Goal: Task Accomplishment & Management: Use online tool/utility

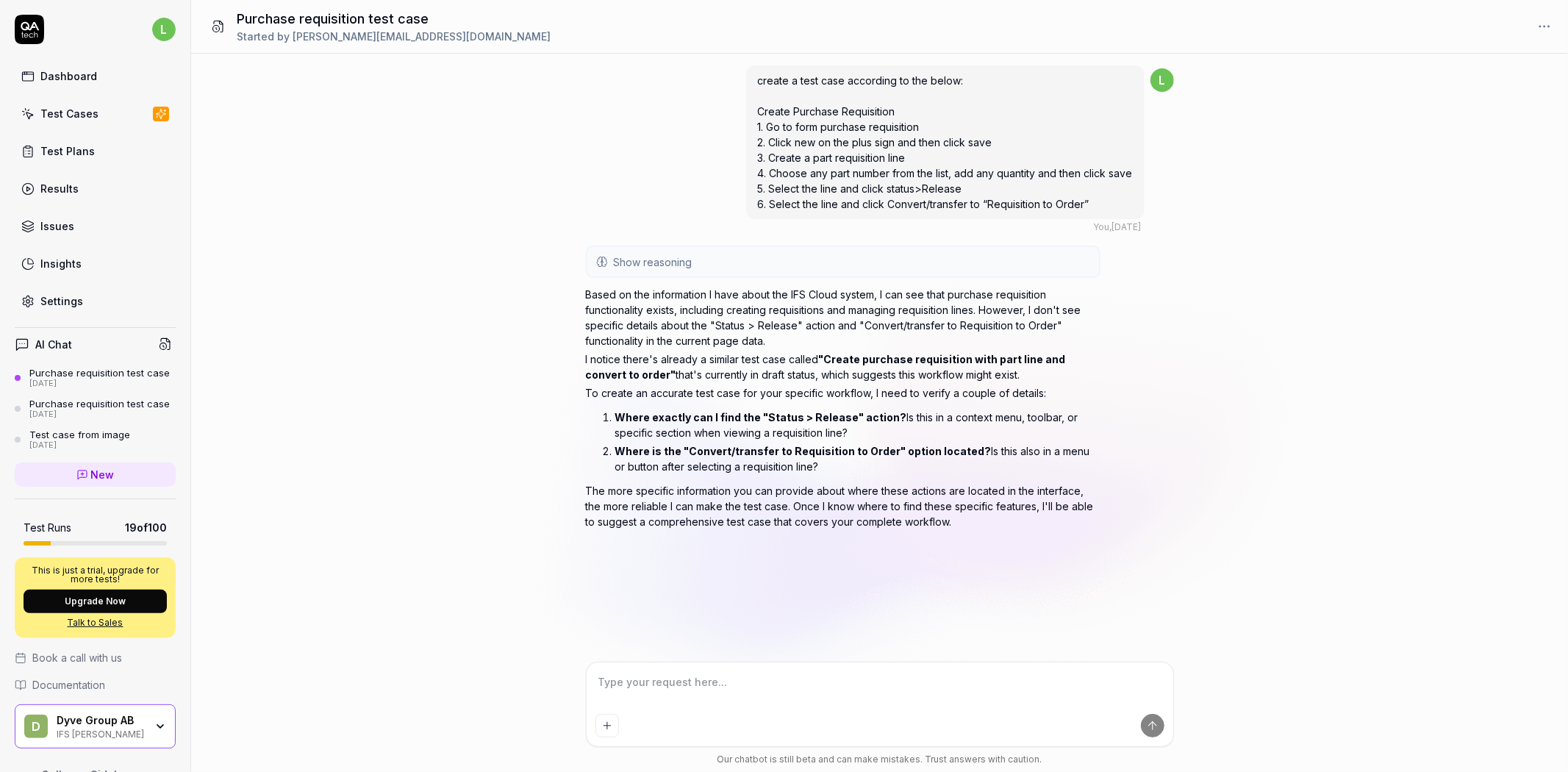
type textarea "*"
click at [75, 186] on div "Results" at bounding box center [59, 189] width 38 height 16
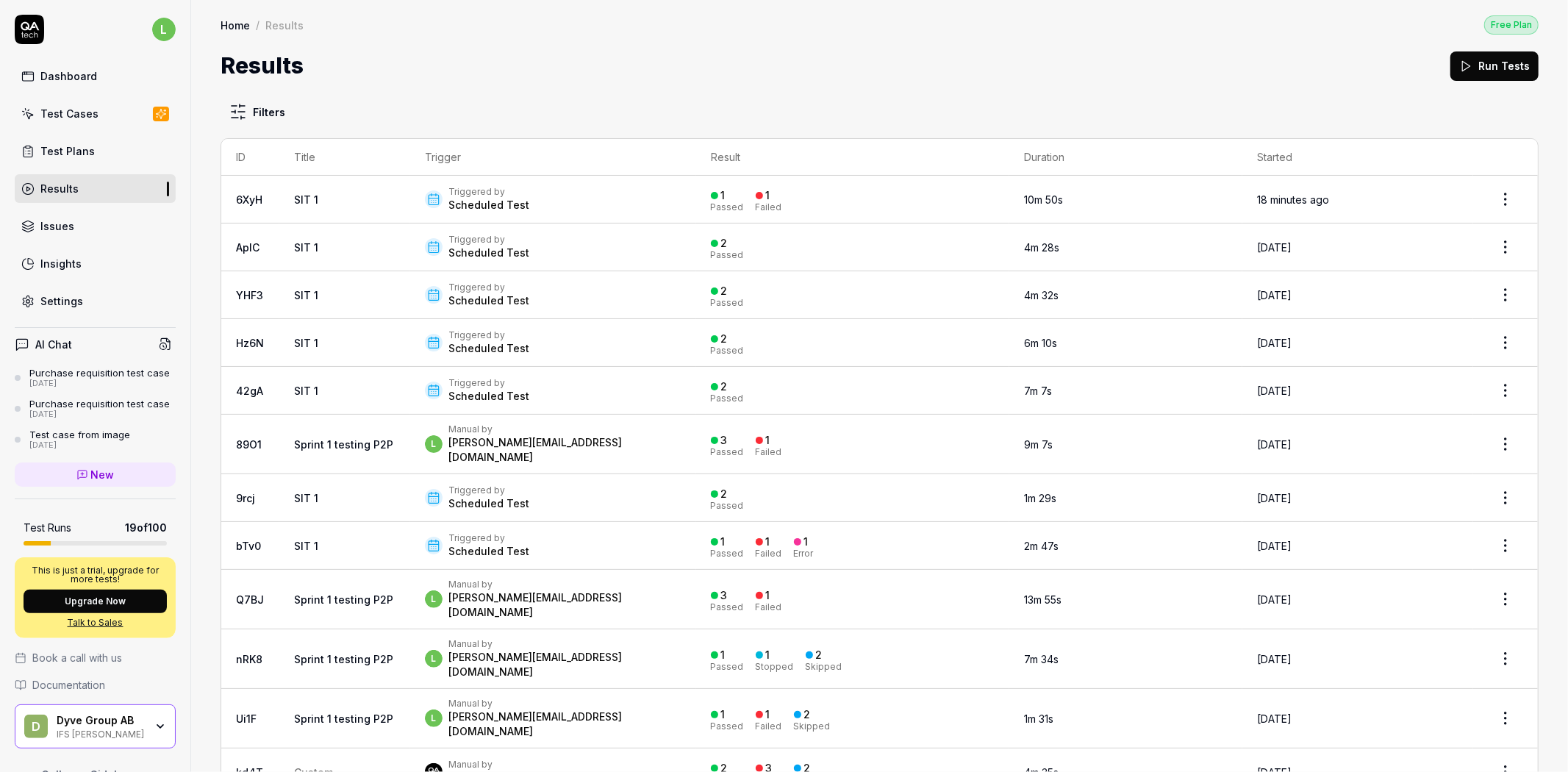
click at [561, 532] on div "Triggered by Scheduled Test" at bounding box center [552, 545] width 256 height 27
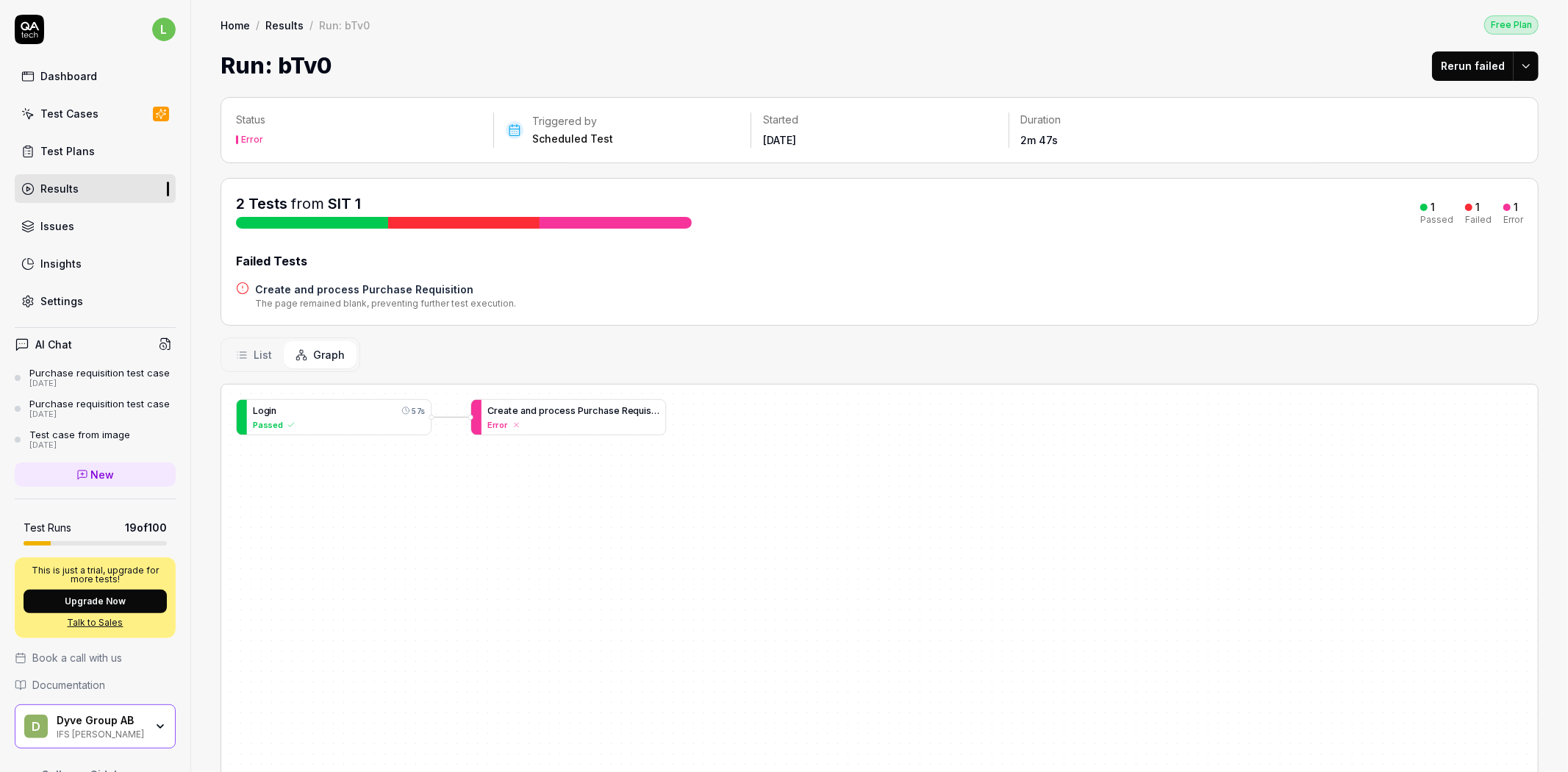
click at [598, 420] on div "Error" at bounding box center [574, 425] width 172 height 13
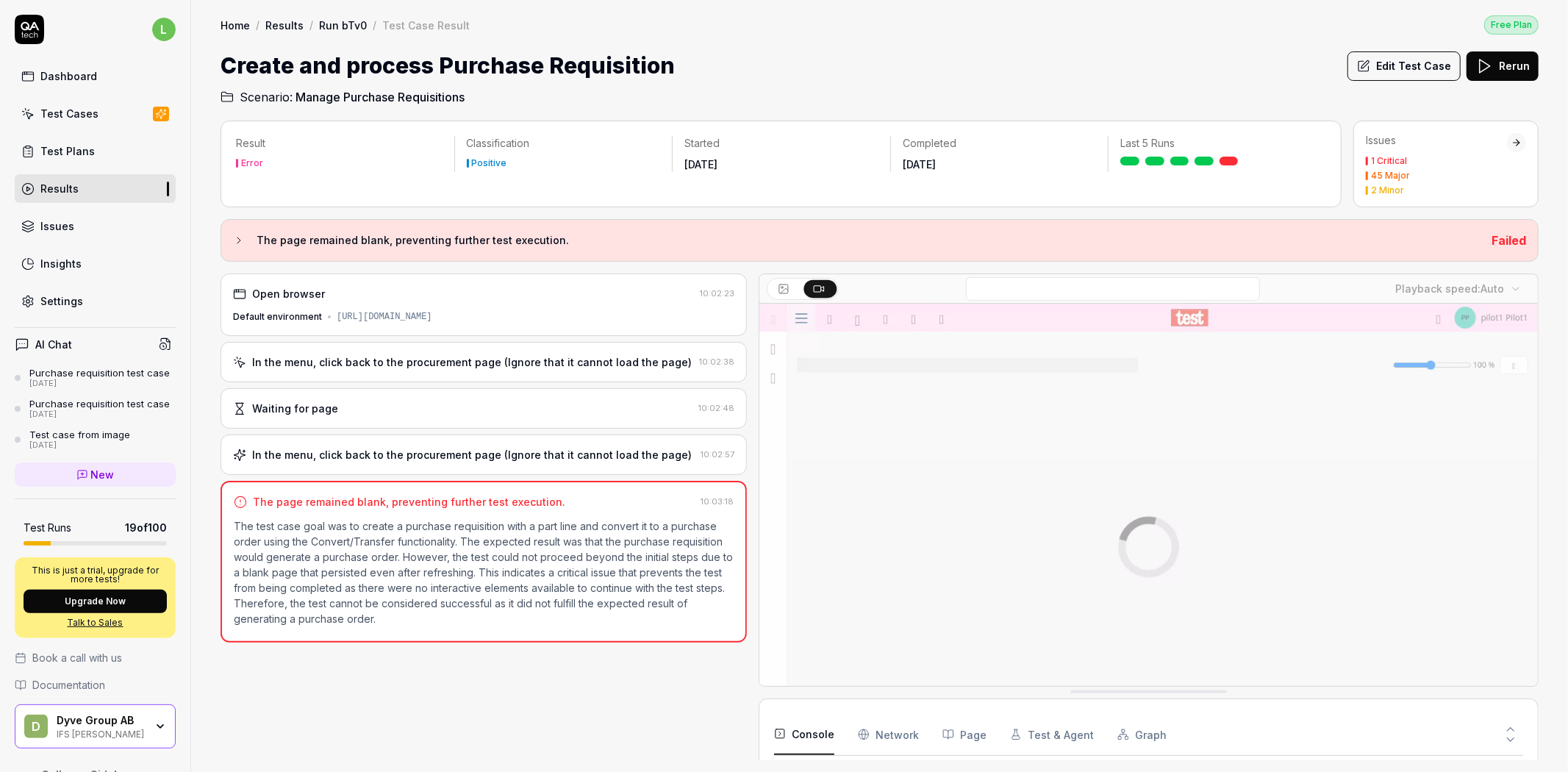
scroll to position [1104, 0]
drag, startPoint x: 598, startPoint y: 420, endPoint x: 1515, endPoint y: 141, distance: 958.5
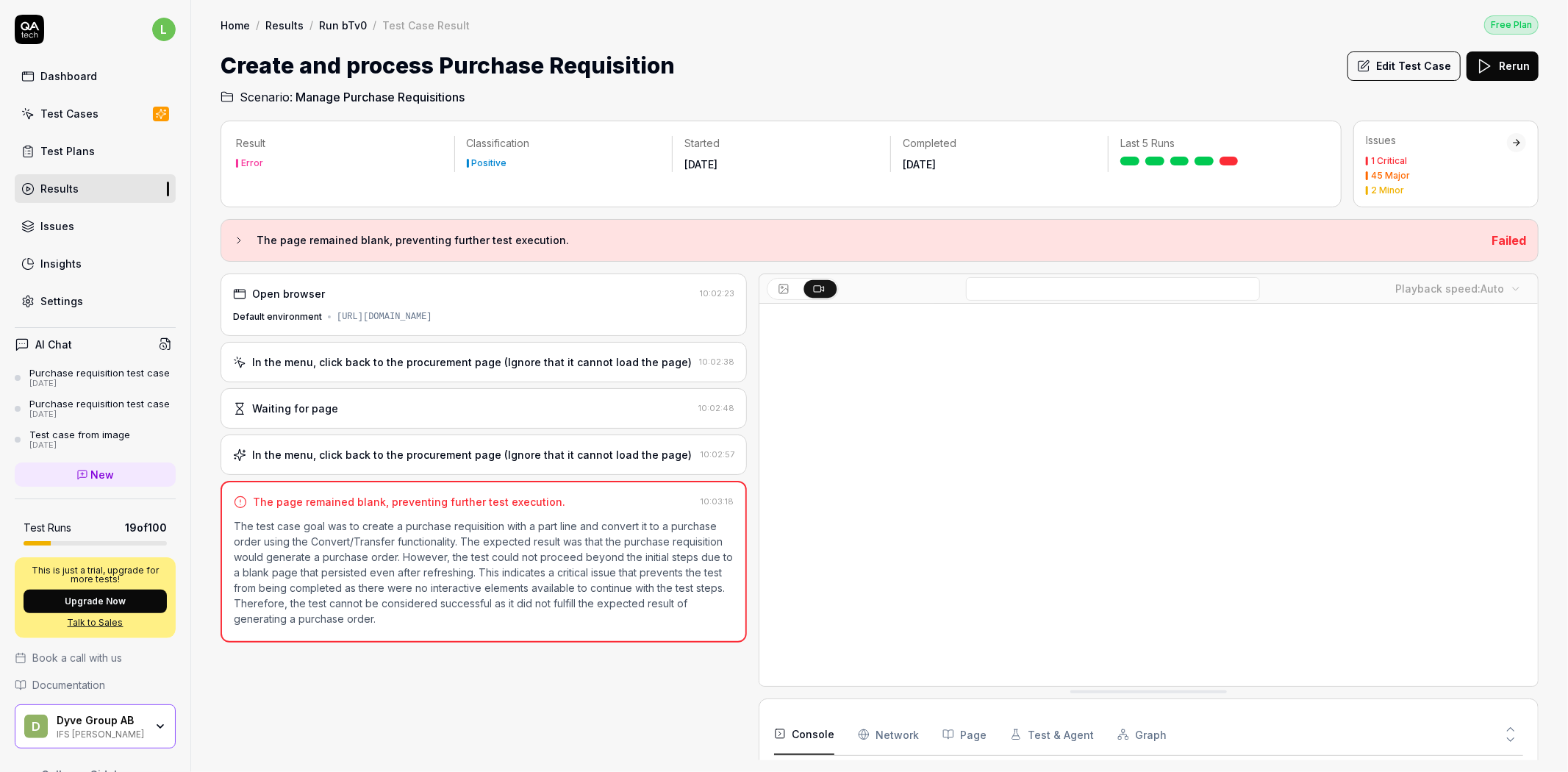
click at [1515, 141] on div at bounding box center [1516, 142] width 10 height 10
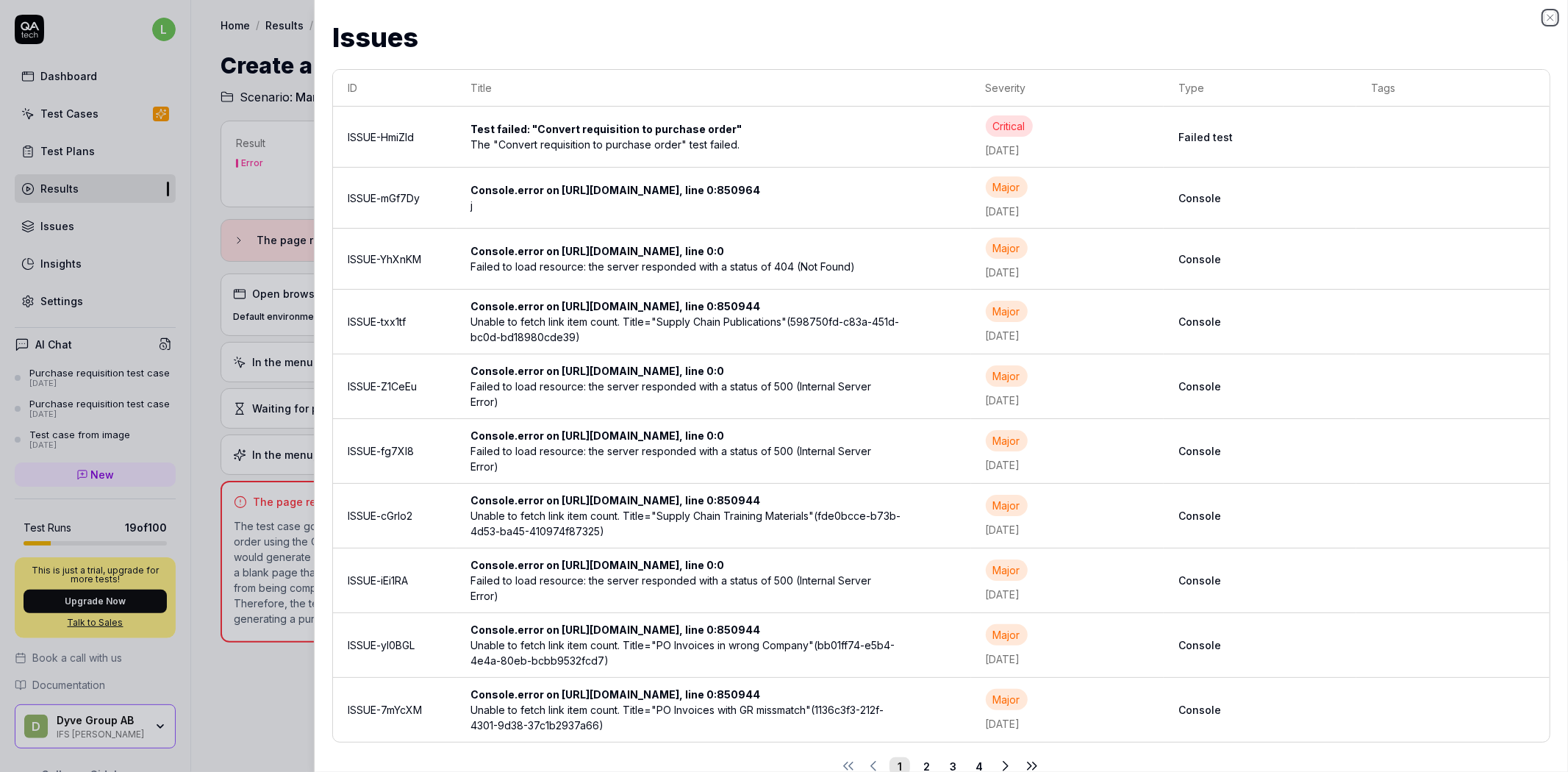
click at [1552, 16] on icon "button" at bounding box center [1550, 17] width 12 height 12
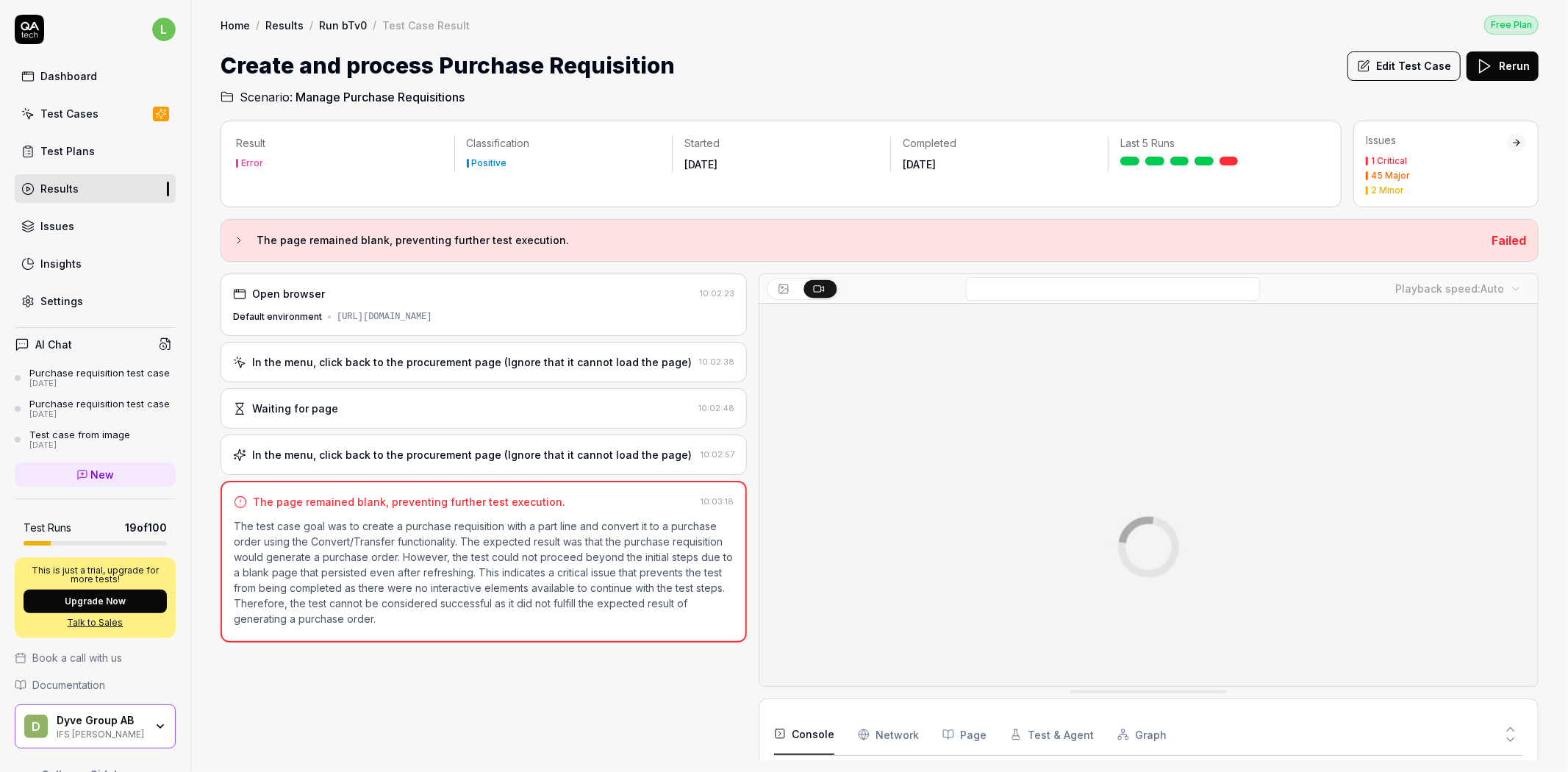
click at [75, 148] on div "Test Plans" at bounding box center [67, 152] width 54 height 16
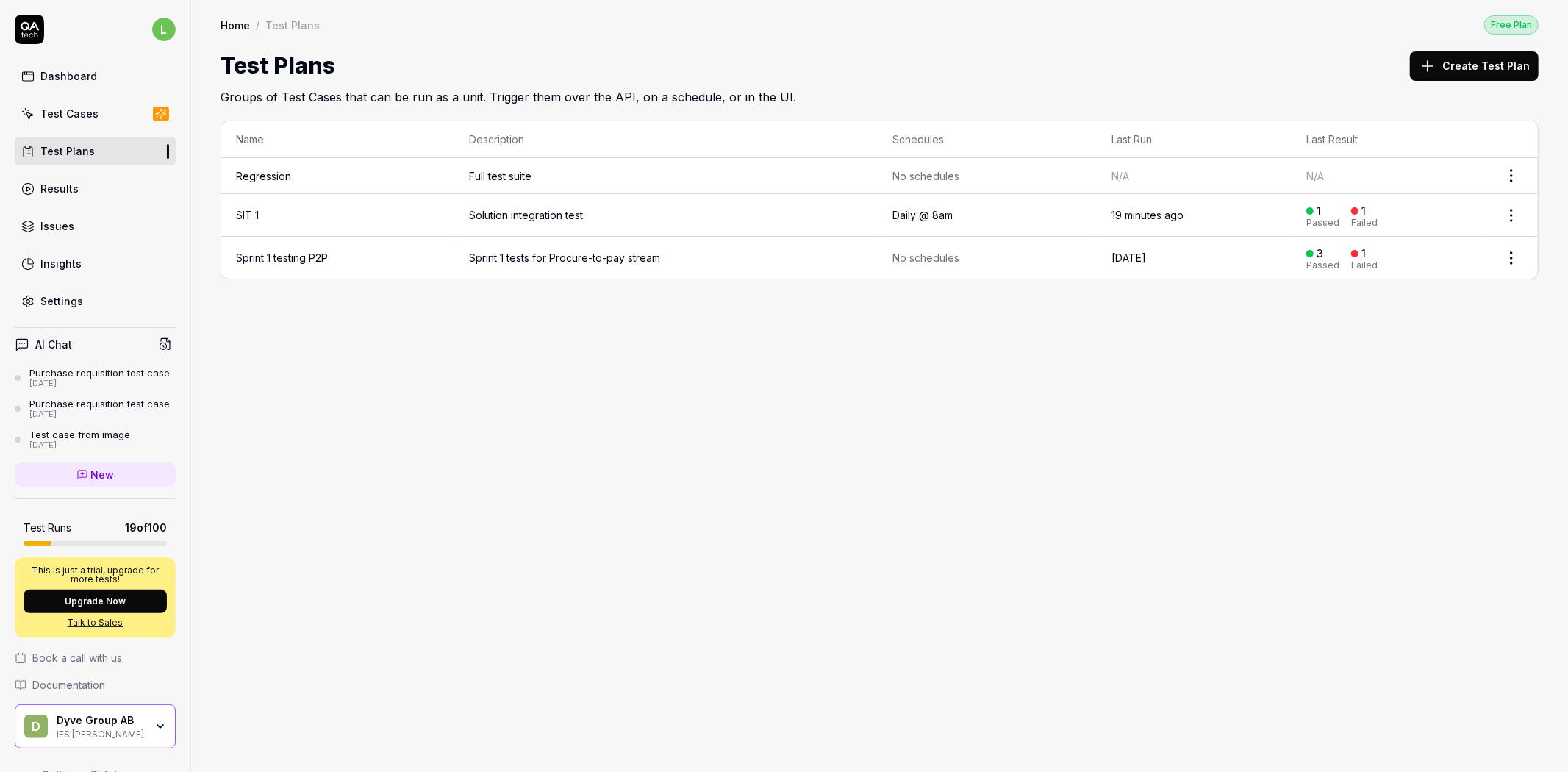
click at [440, 253] on td "Sprint 1 testing P2P" at bounding box center [337, 257] width 233 height 42
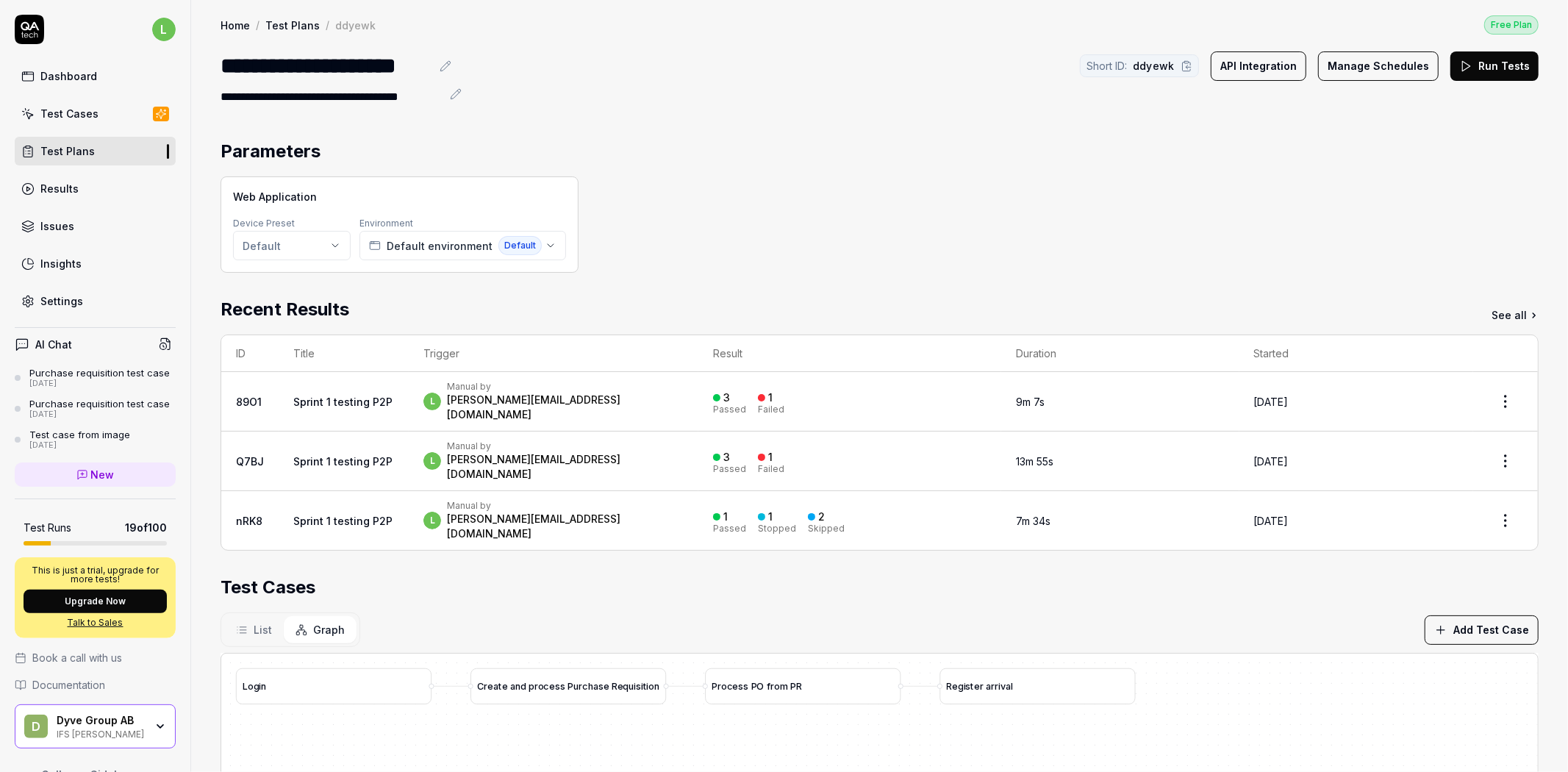
click at [575, 395] on div "l Manual by ludvig@dyve.se" at bounding box center [554, 402] width 260 height 41
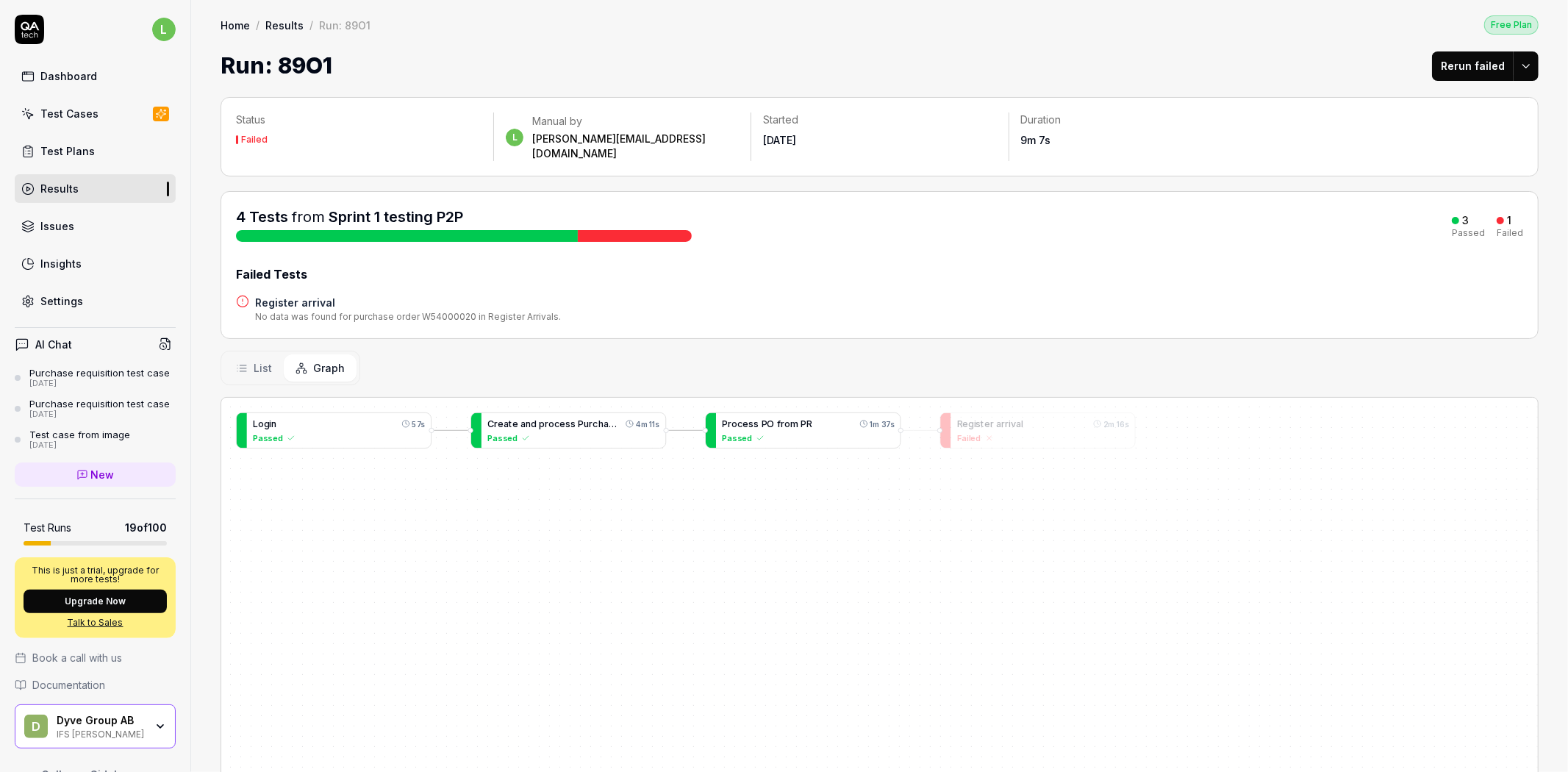
click at [810, 418] on span "R" at bounding box center [809, 424] width 6 height 11
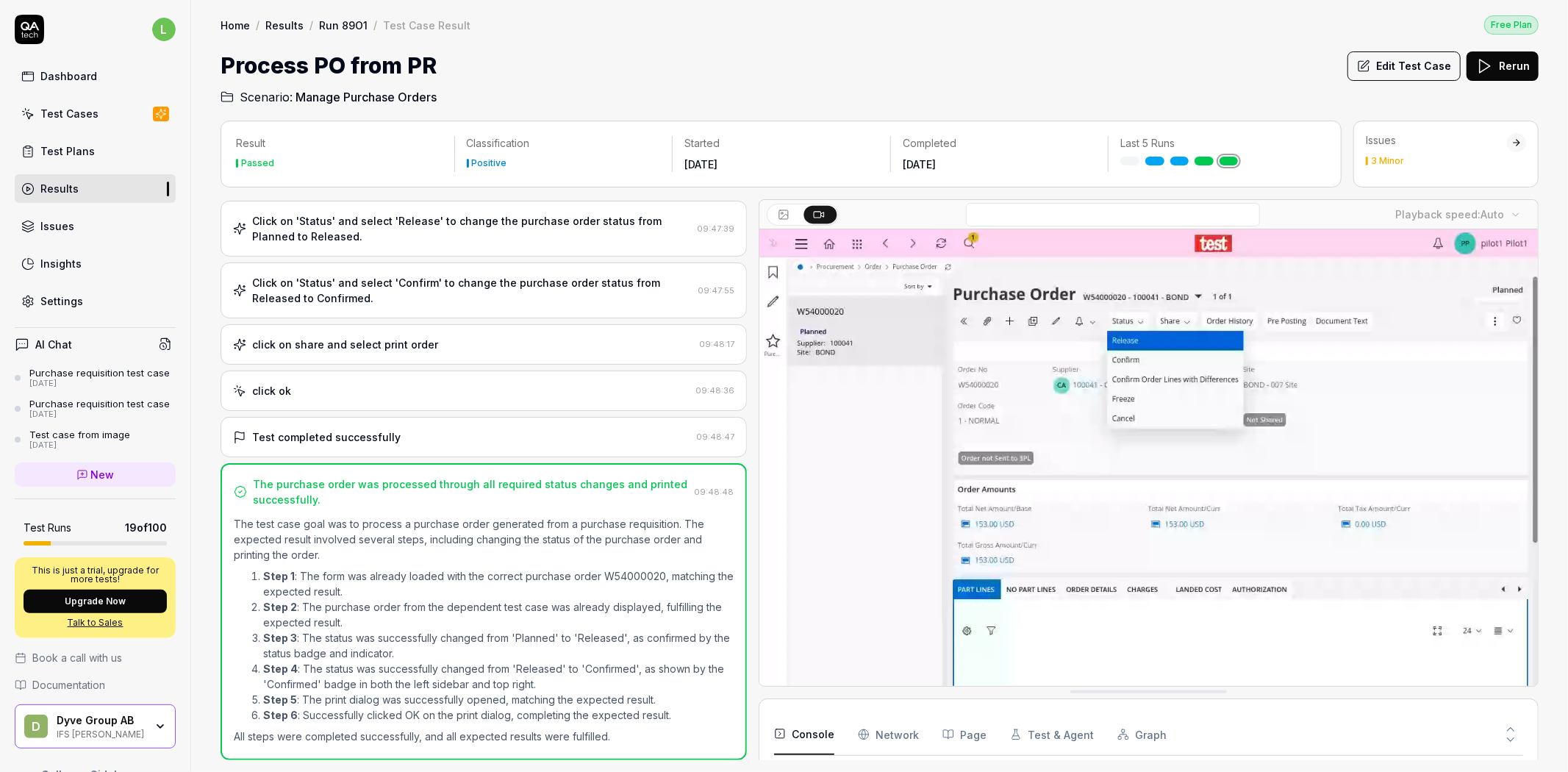
scroll to position [1186, 0]
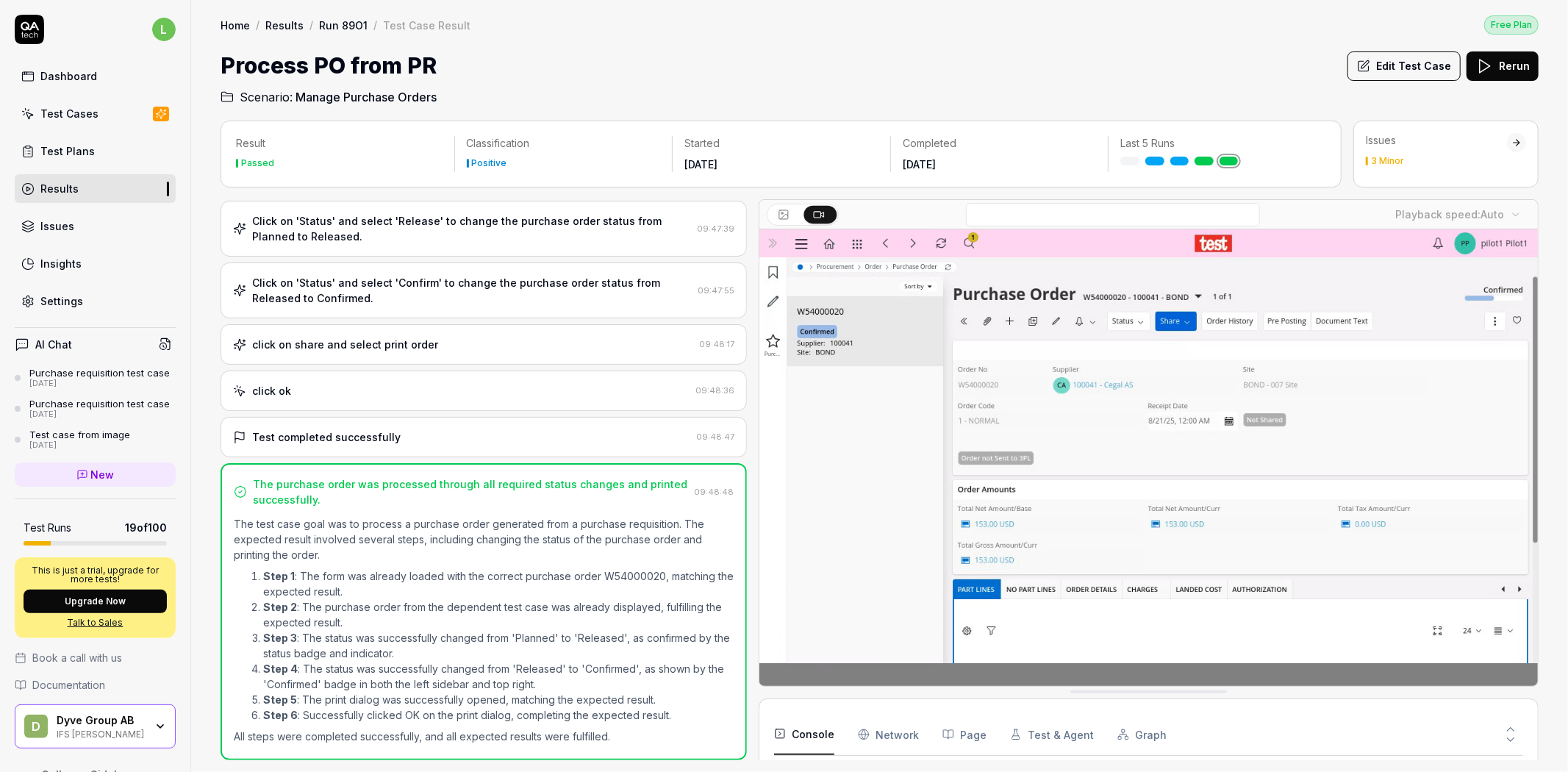
click at [1518, 138] on div at bounding box center [1516, 142] width 10 height 10
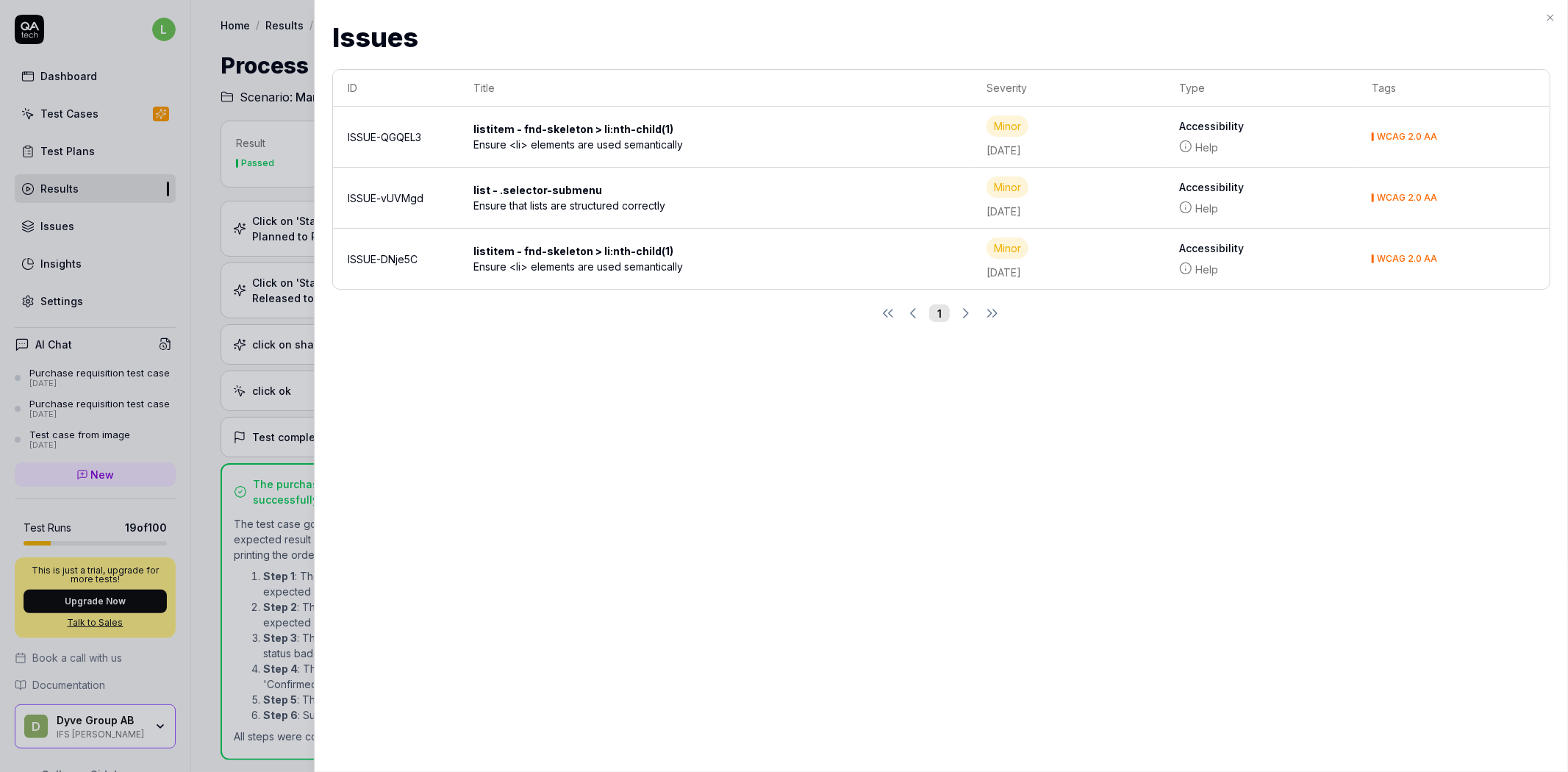
click at [1185, 265] on icon at bounding box center [1185, 268] width 13 height 13
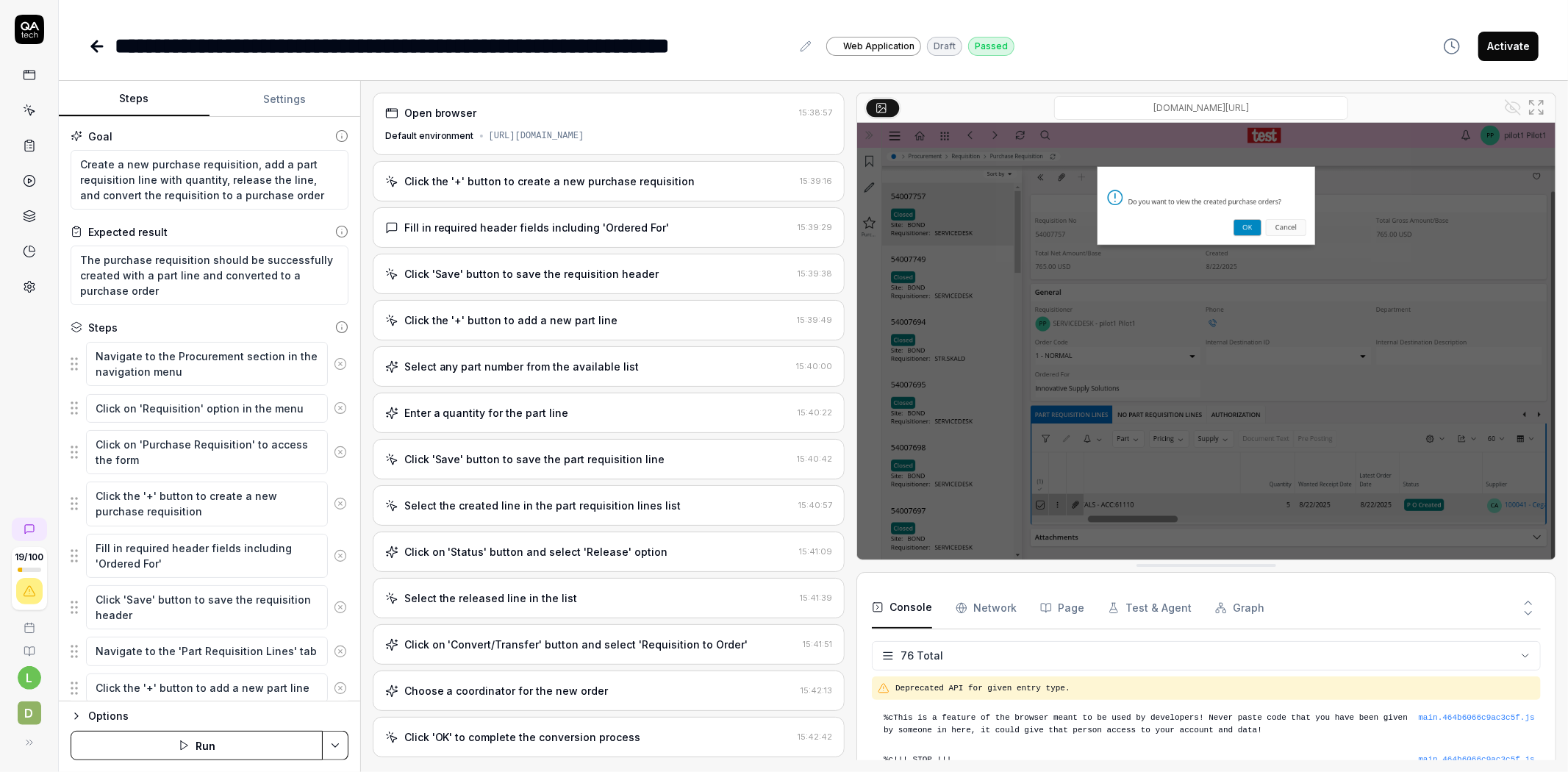
scroll to position [3053, 0]
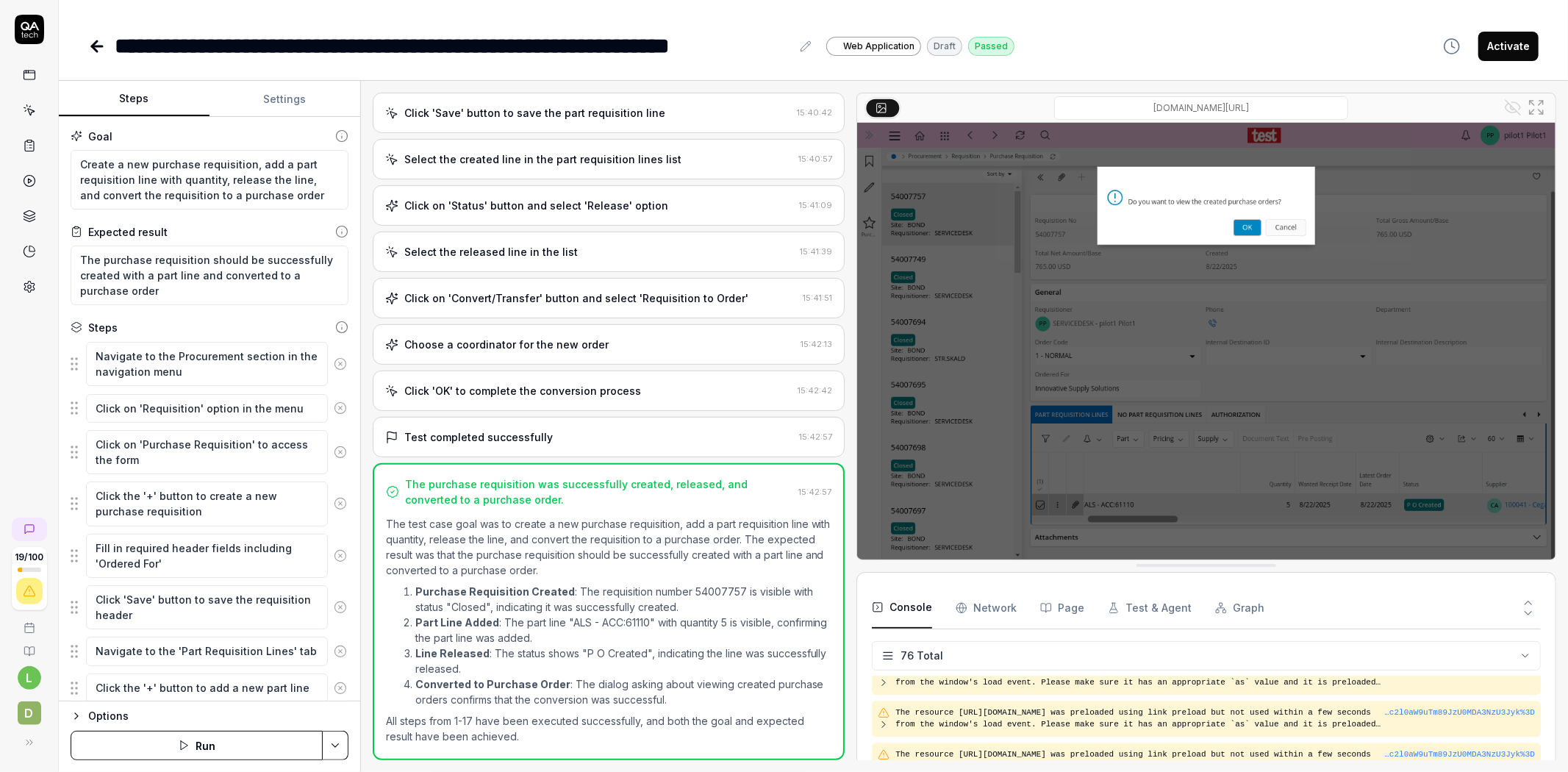
type textarea "*"
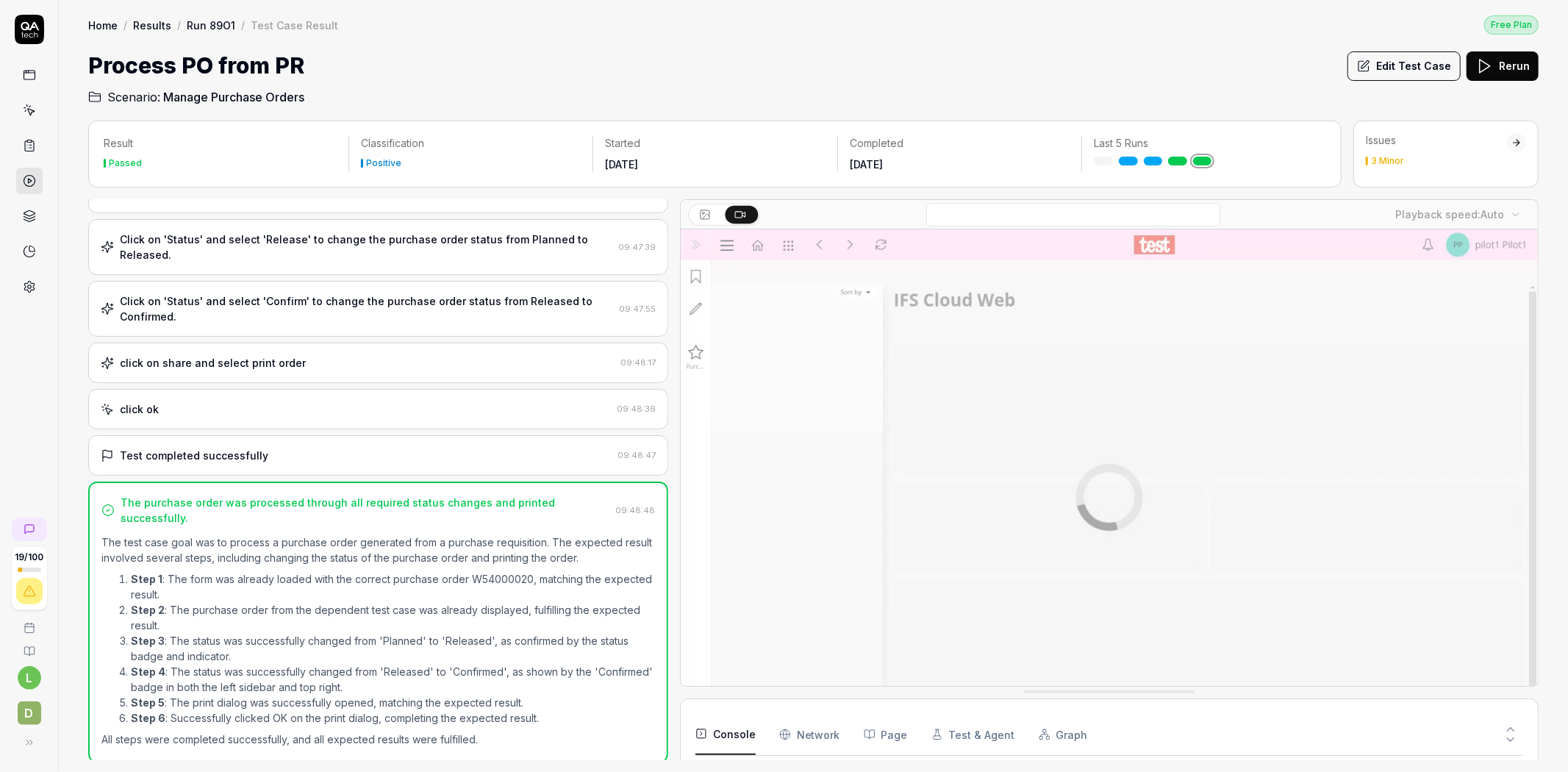
scroll to position [1186, 0]
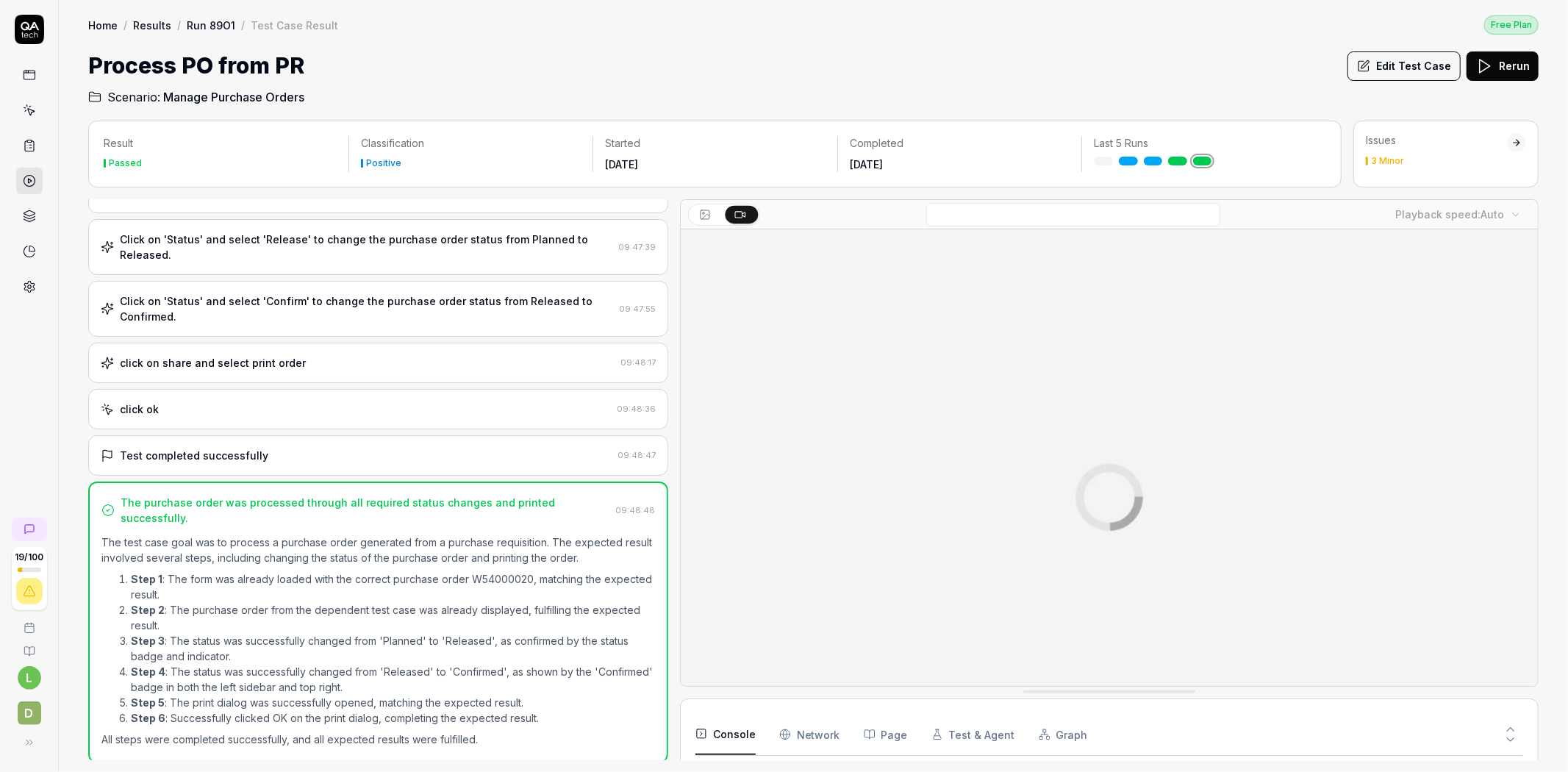
click at [203, 22] on link "Run 89O1" at bounding box center [211, 24] width 48 height 15
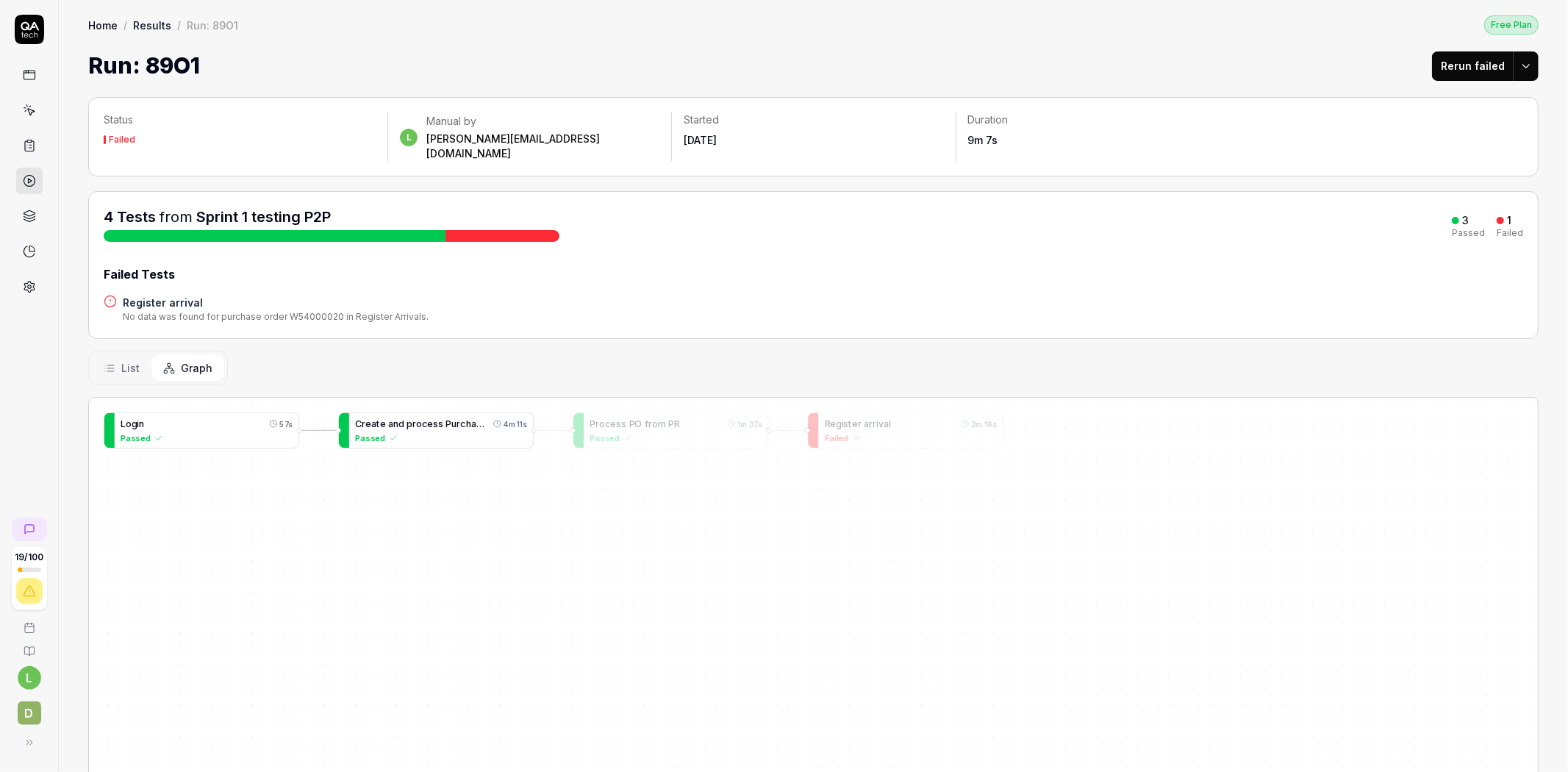
click at [462, 418] on span "c" at bounding box center [462, 424] width 6 height 11
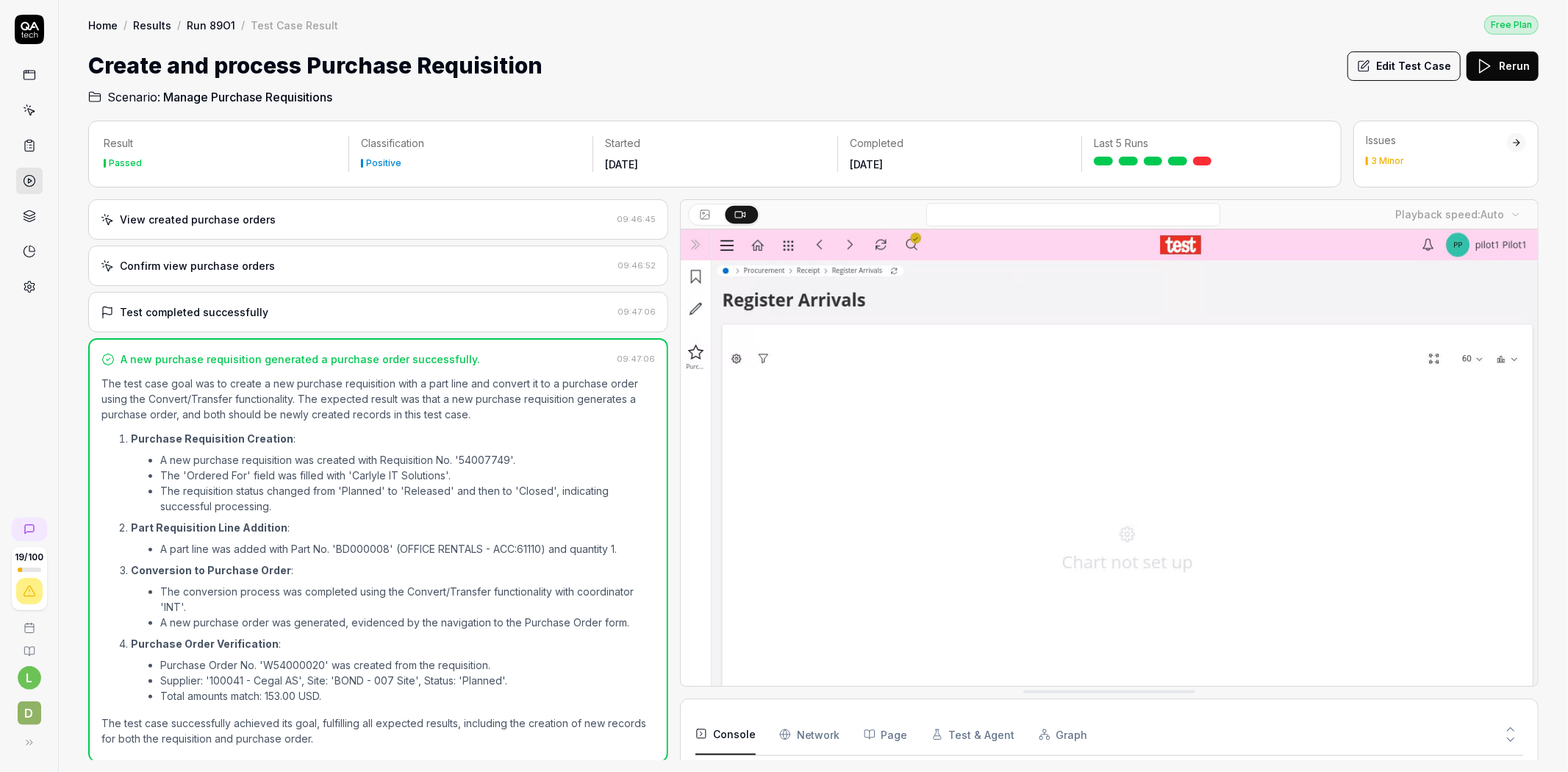
scroll to position [3681, 0]
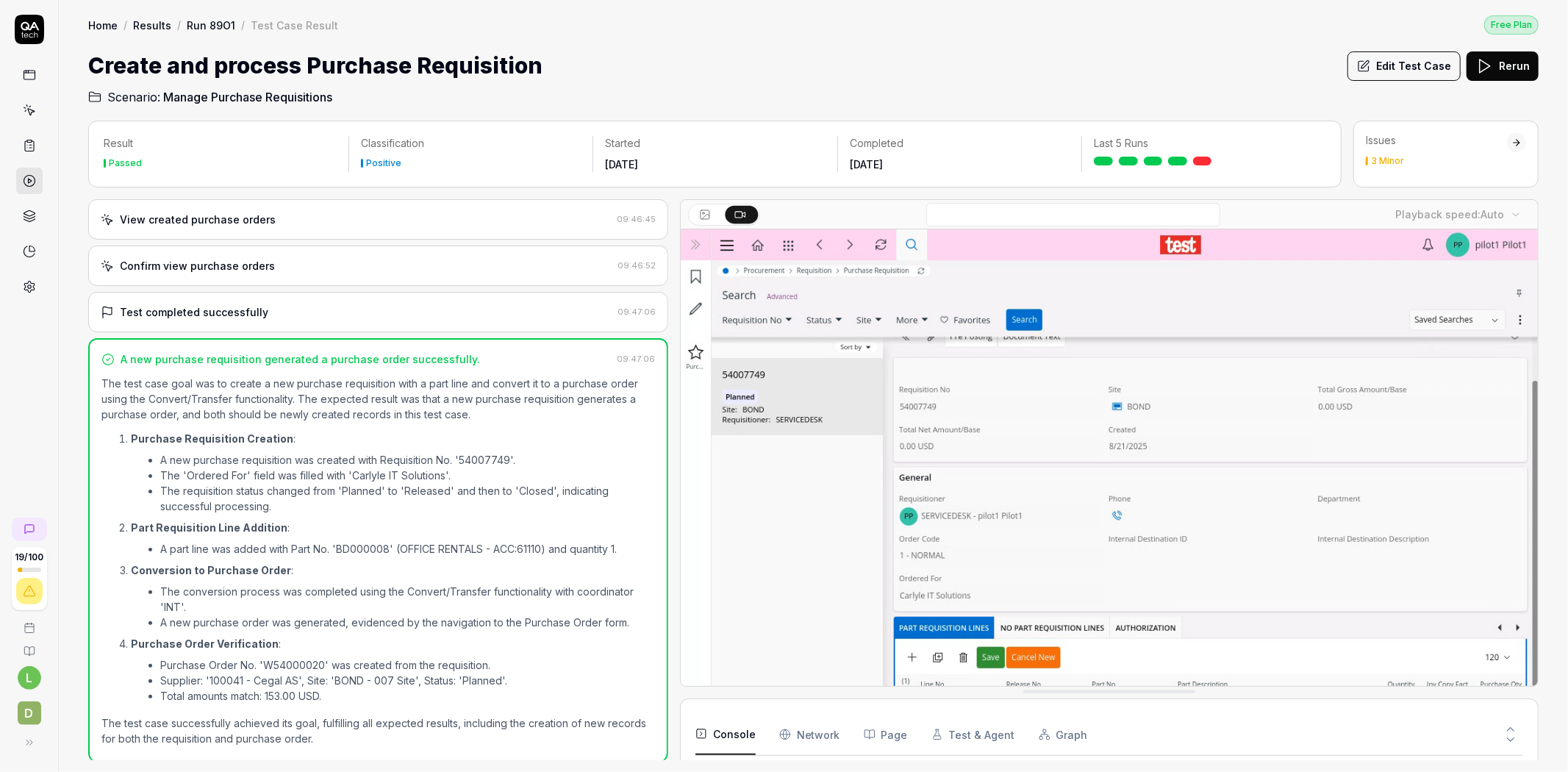
click at [208, 20] on link "Run 89O1" at bounding box center [211, 24] width 48 height 15
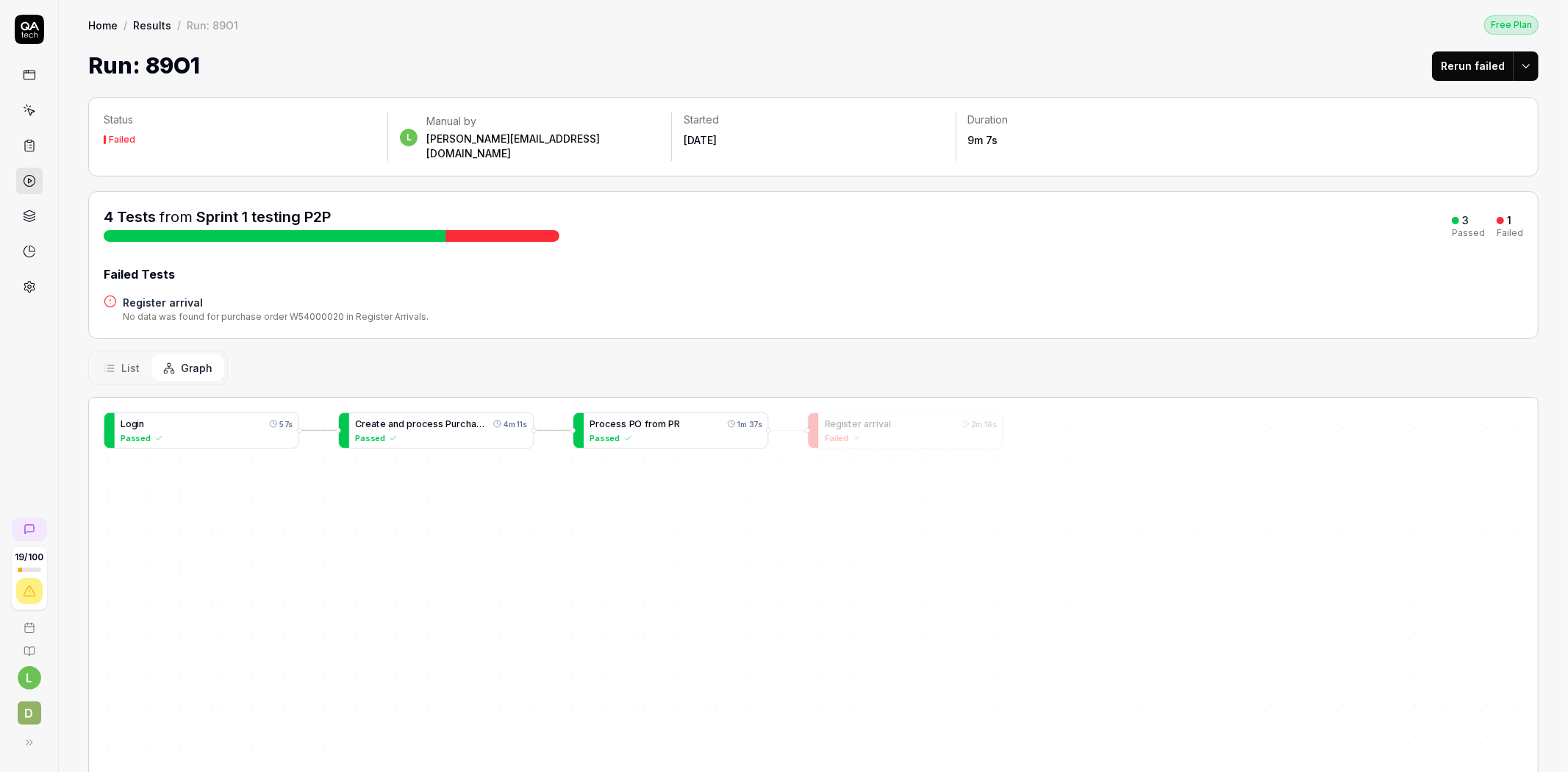
click at [632, 418] on span "P" at bounding box center [631, 424] width 6 height 11
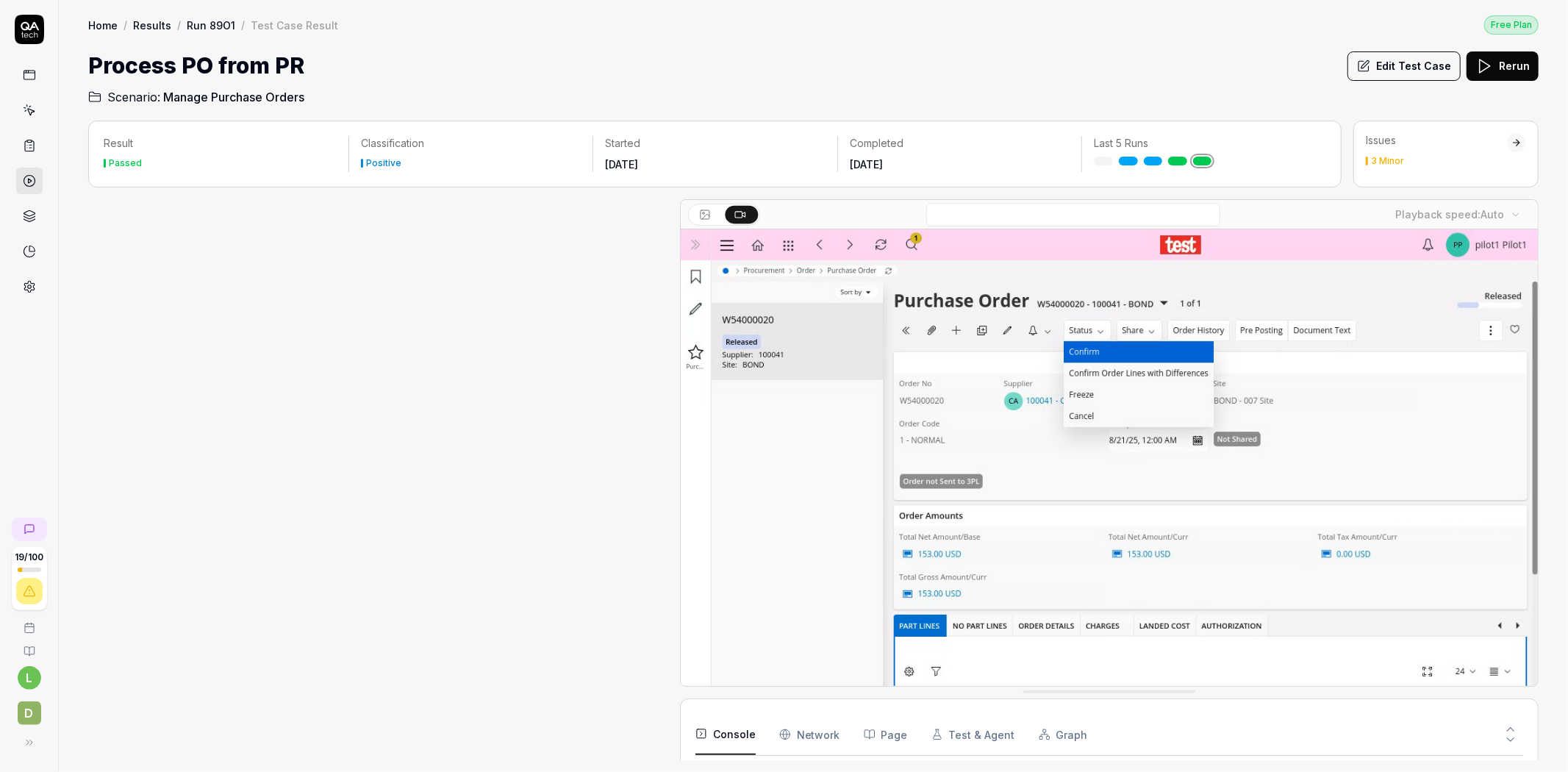
scroll to position [48, 0]
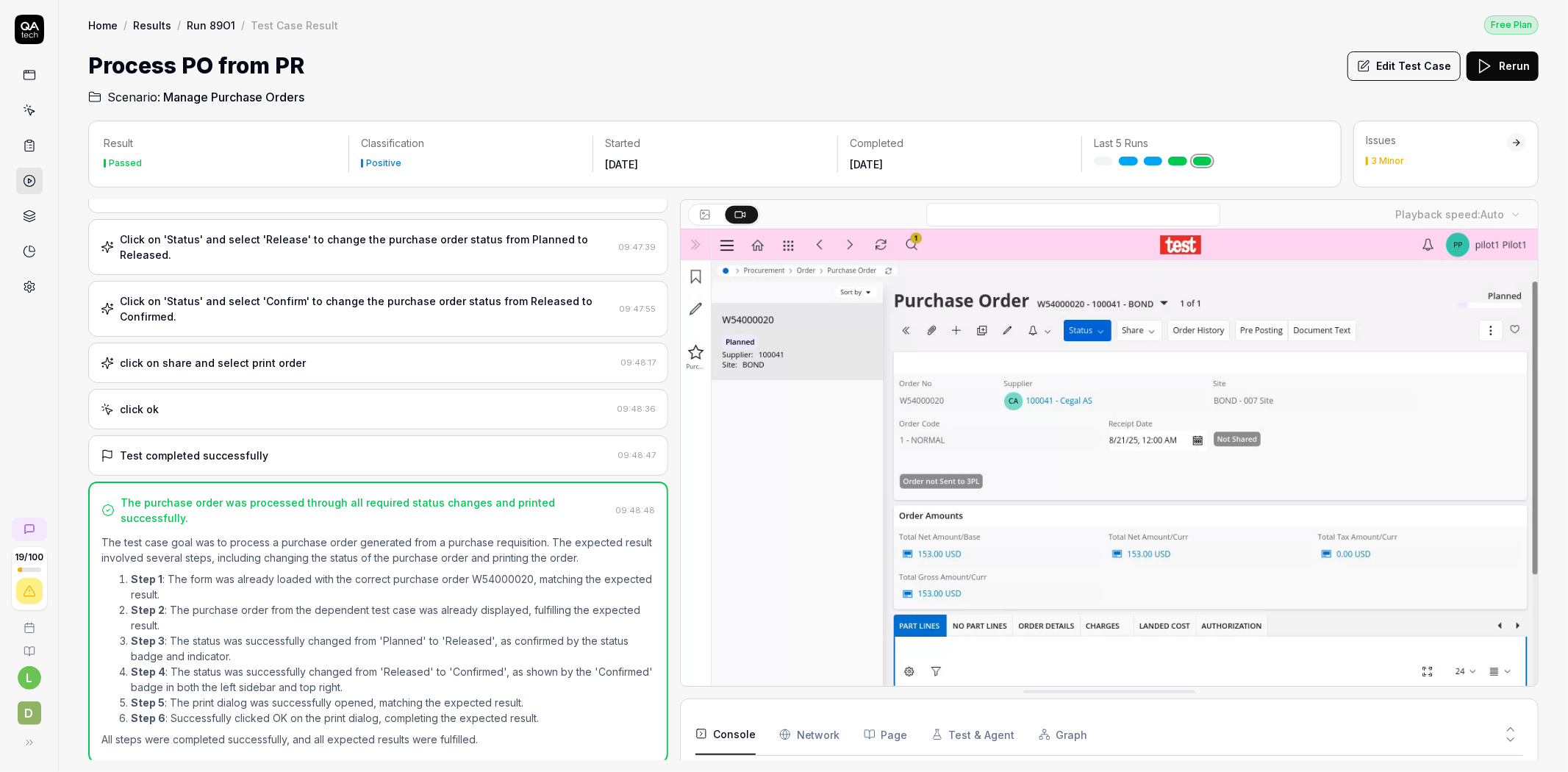
click at [220, 24] on link "Run 89O1" at bounding box center [211, 24] width 48 height 15
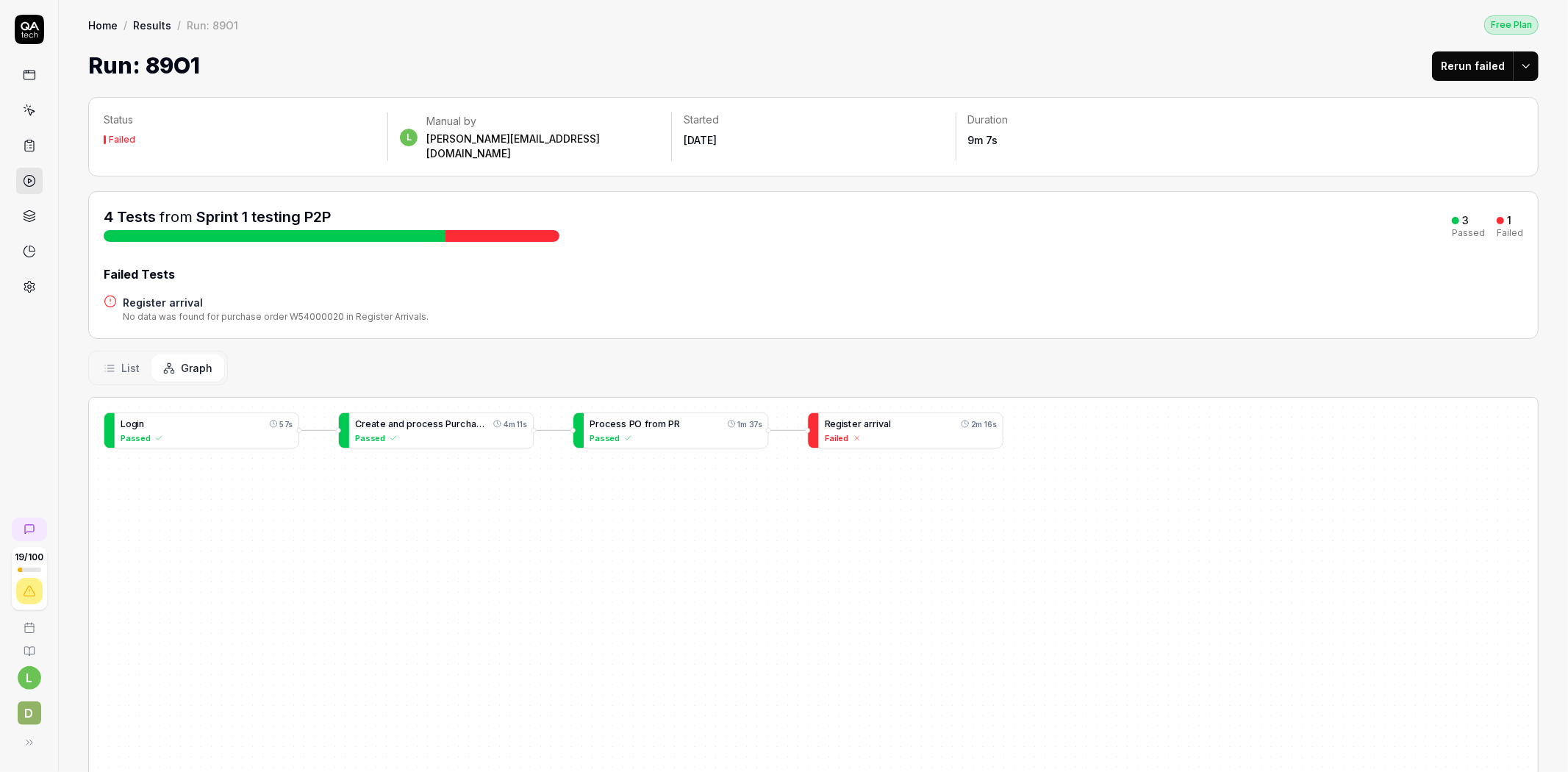
click at [874, 418] on span "r" at bounding box center [875, 424] width 4 height 11
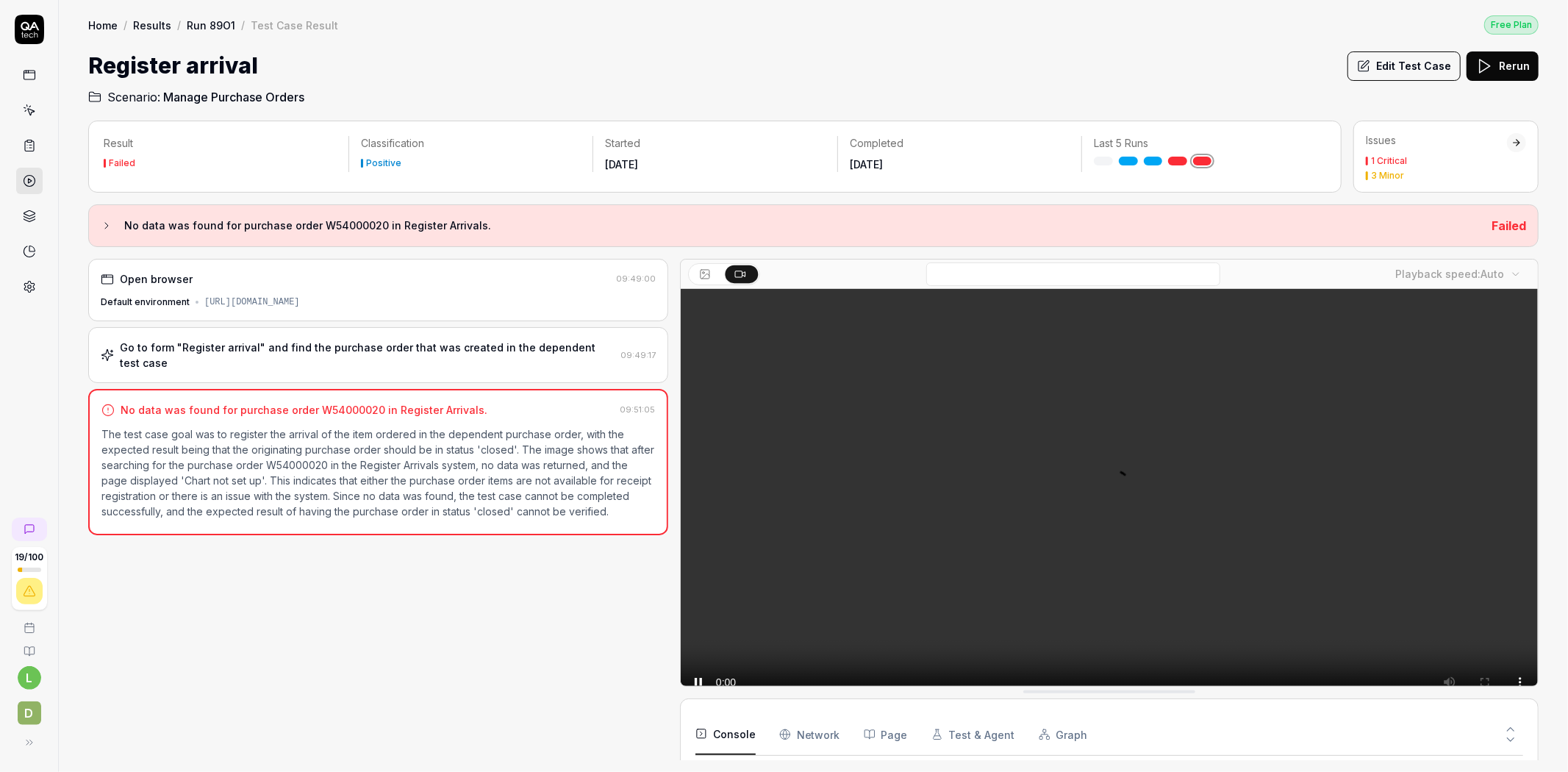
scroll to position [2130, 0]
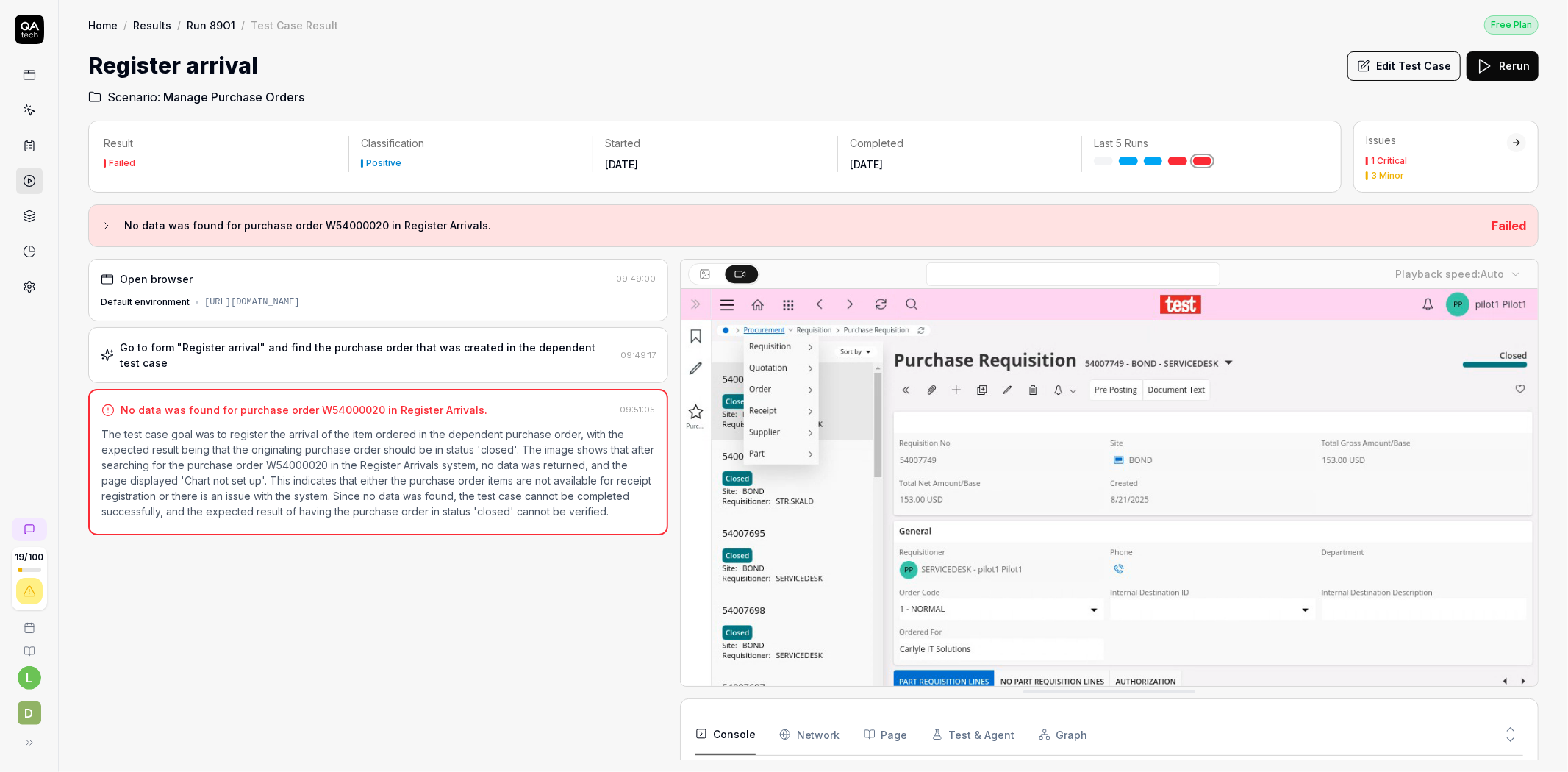
click at [1461, 152] on div "Issues 1 Critical 3 Minor" at bounding box center [1436, 157] width 141 height 47
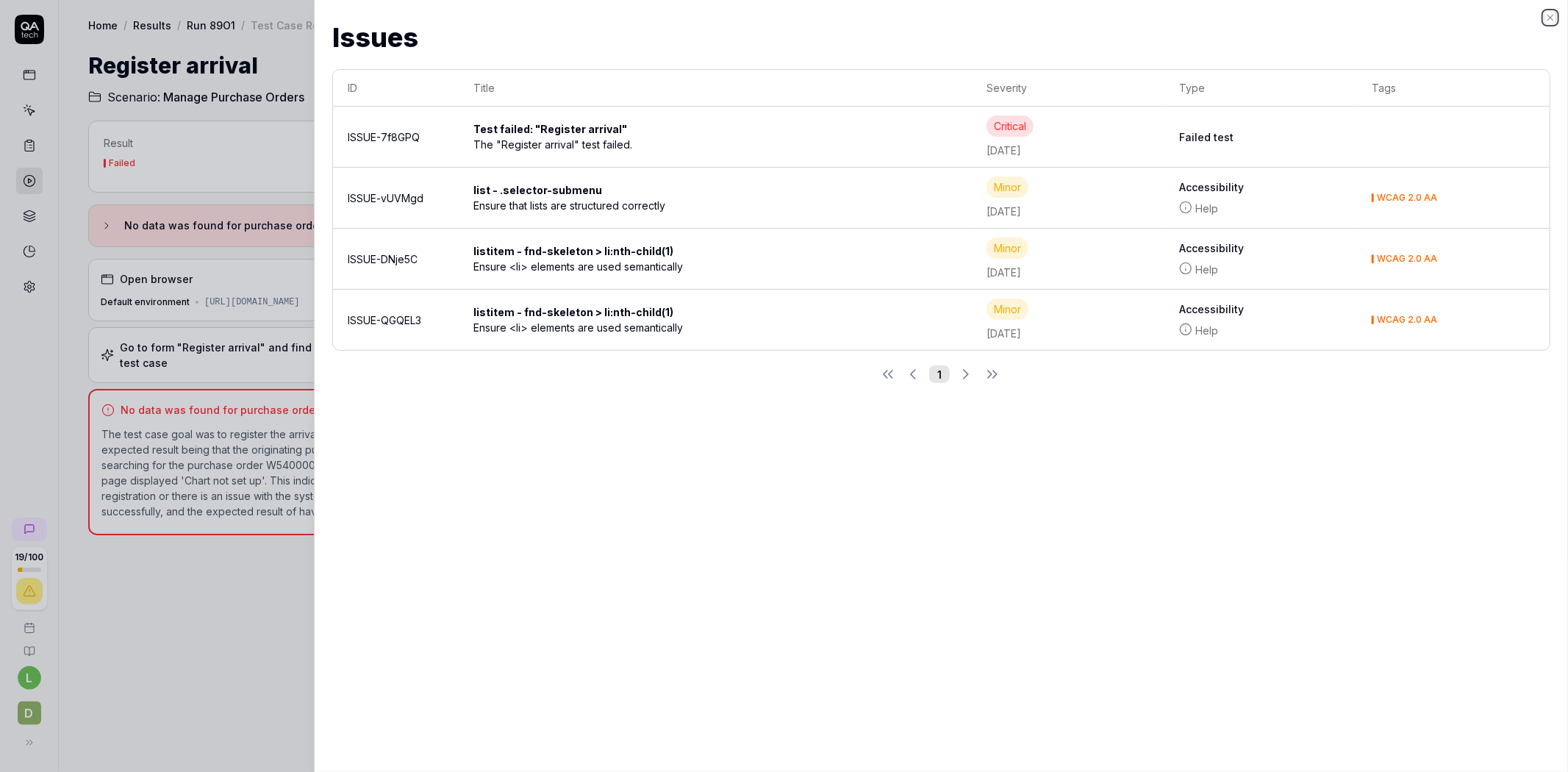
click at [1549, 13] on icon "button" at bounding box center [1550, 17] width 12 height 12
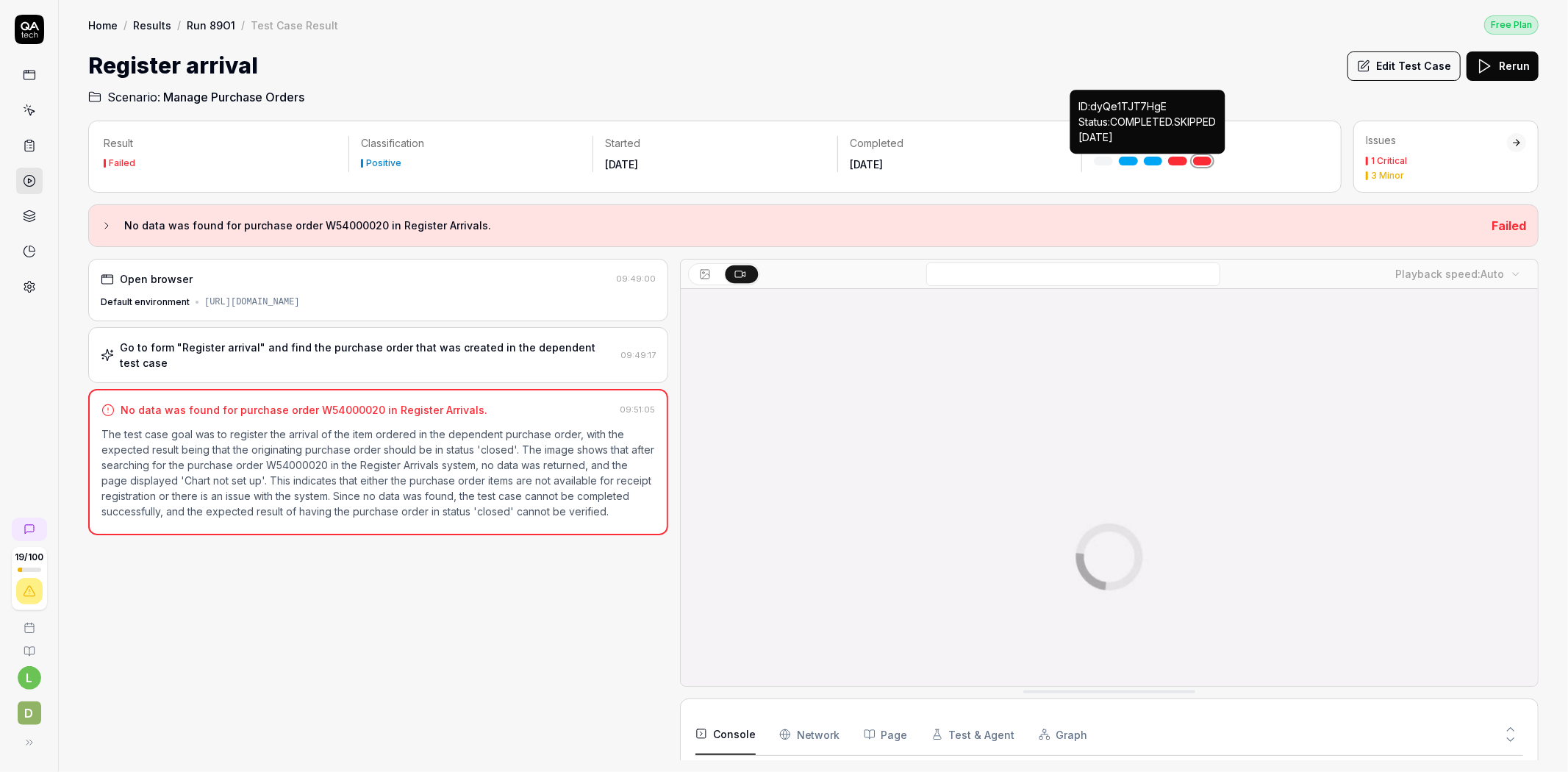
click at [1150, 160] on link at bounding box center [1153, 160] width 19 height 9
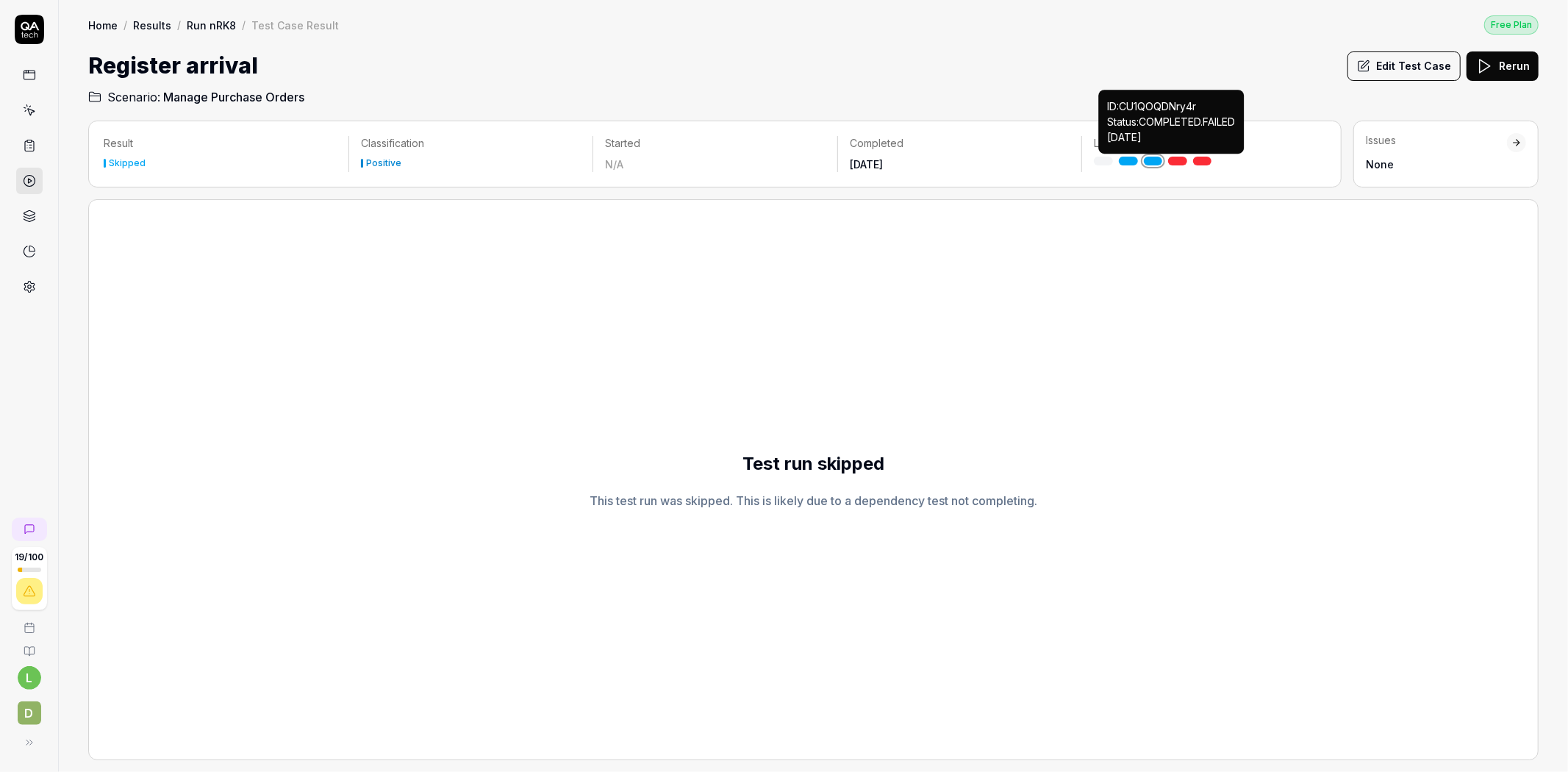
click at [1184, 158] on link at bounding box center [1177, 160] width 19 height 9
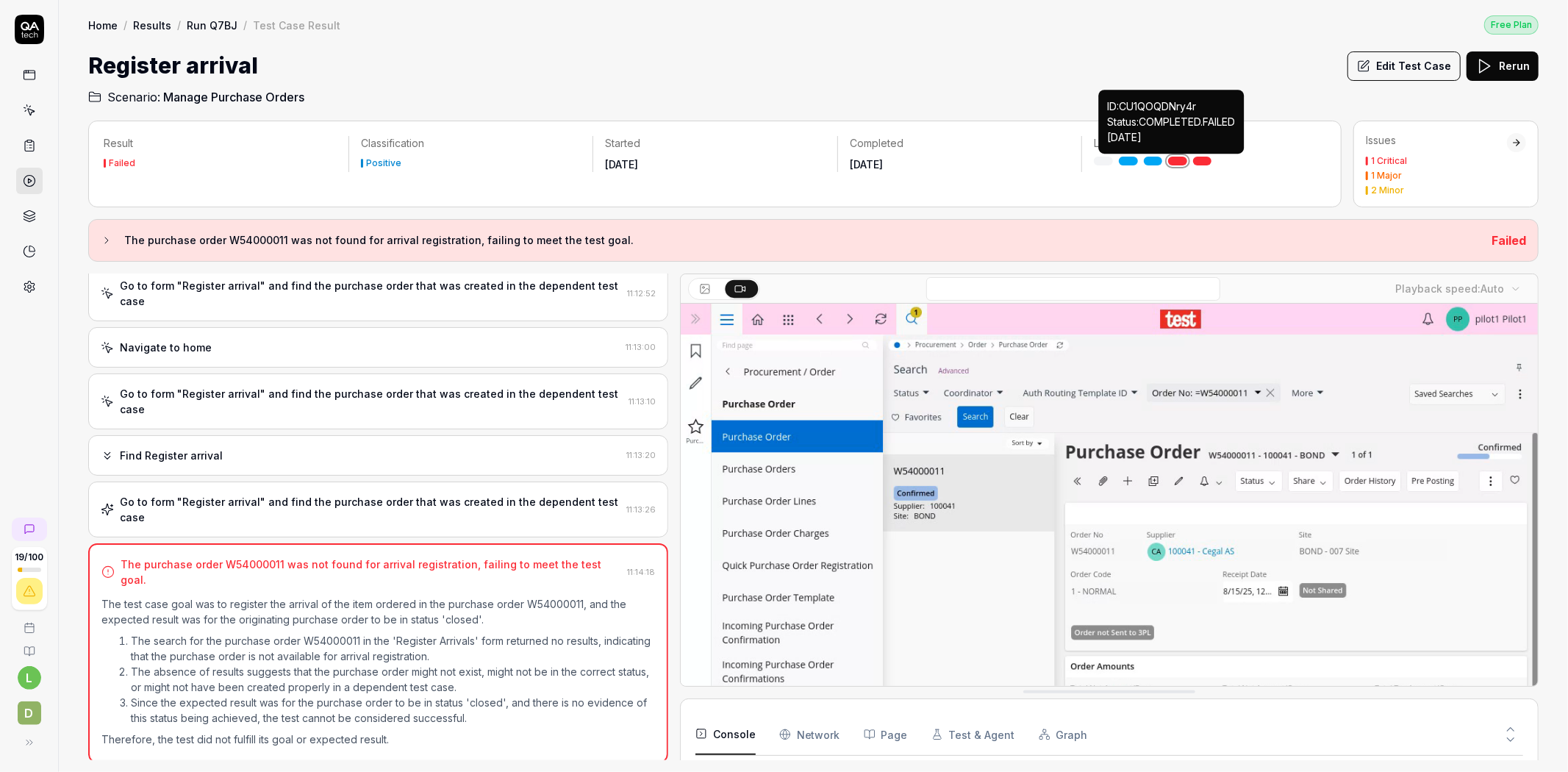
scroll to position [1754, 0]
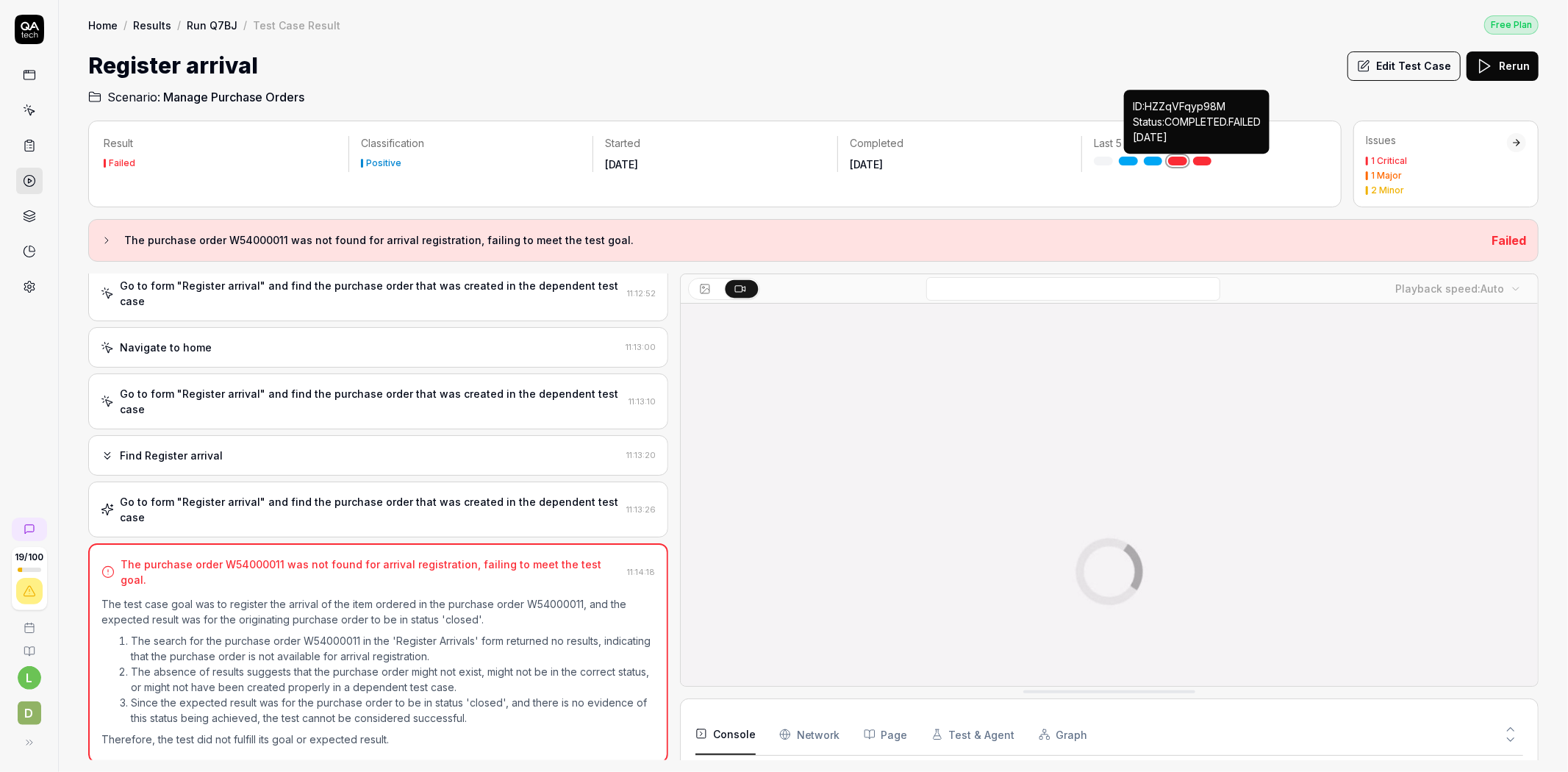
click at [1206, 159] on link at bounding box center [1203, 160] width 19 height 9
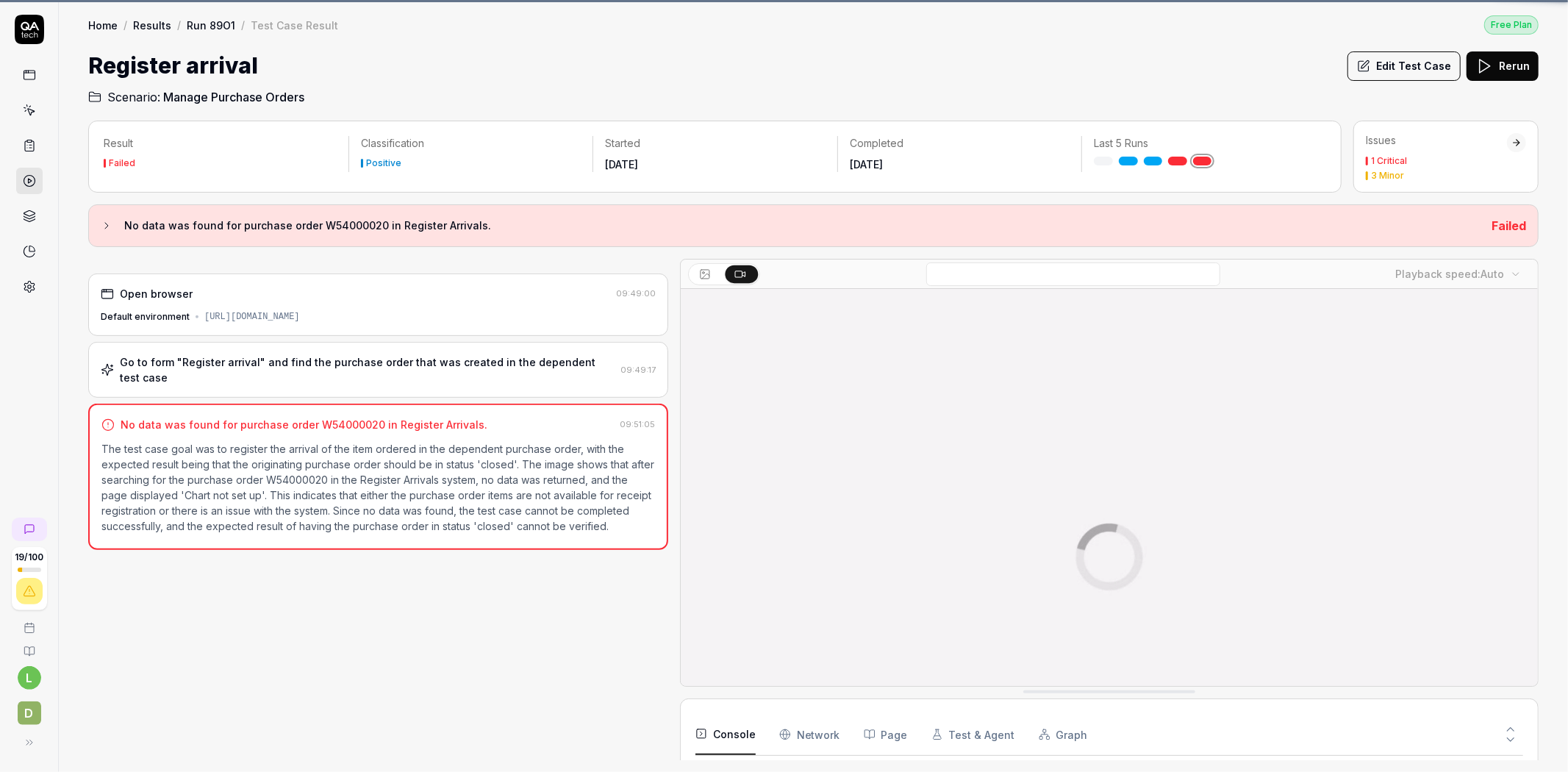
scroll to position [2130, 0]
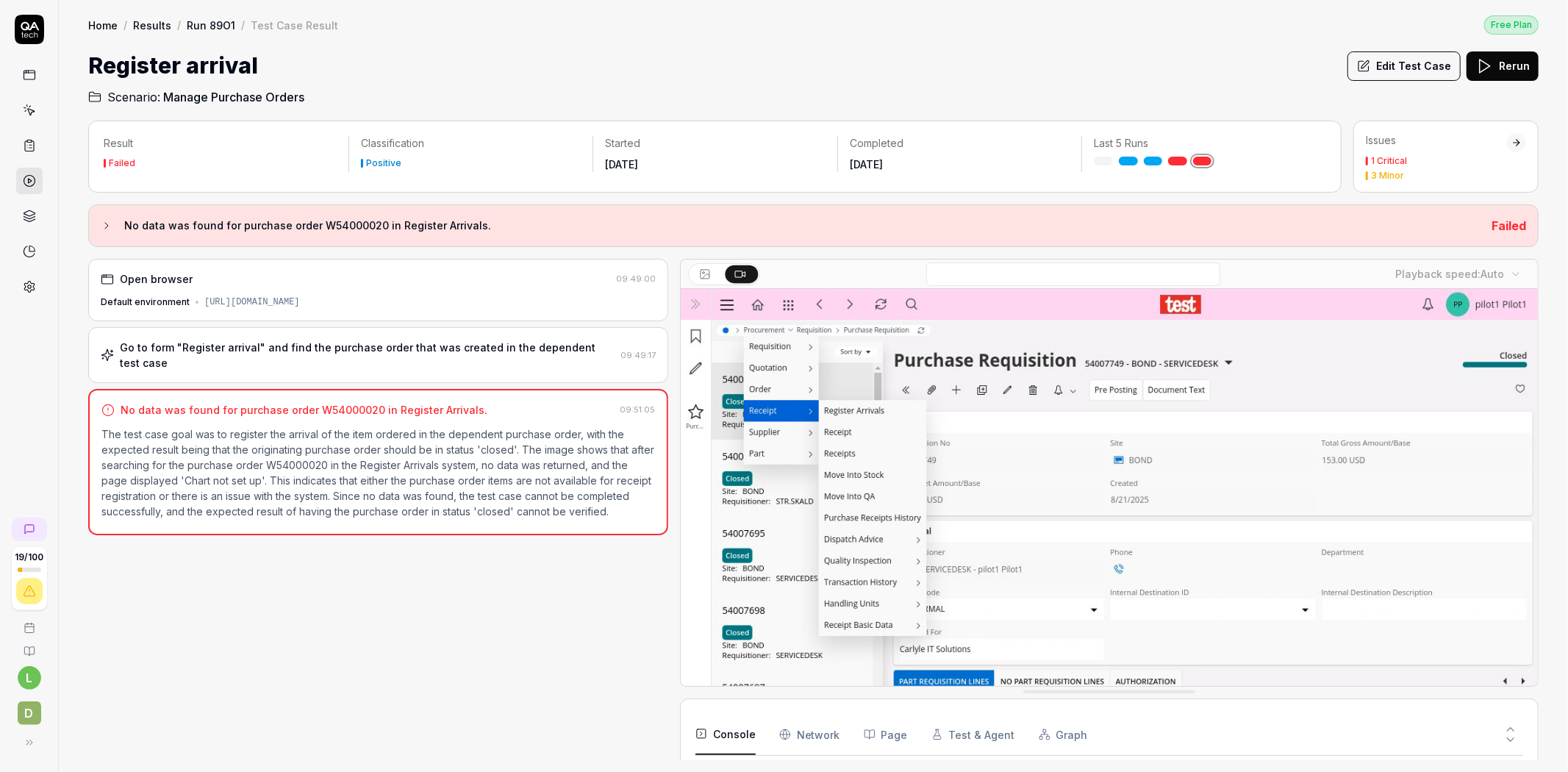
click at [461, 359] on div "Go to form "Register arrival" and find the purchase order that was created in t…" at bounding box center [367, 354] width 495 height 31
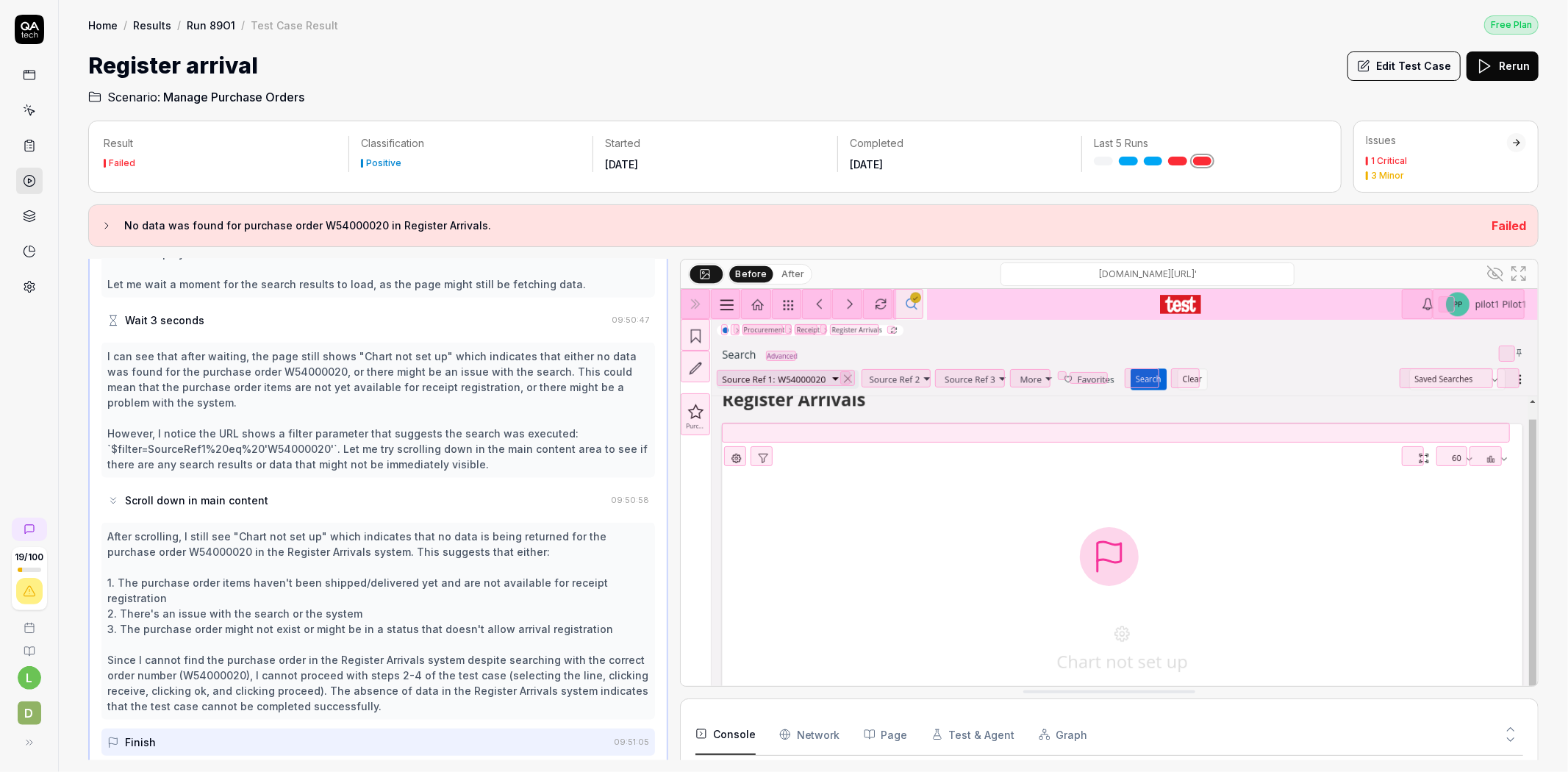
scroll to position [1854, 0]
click at [1422, 59] on button "Edit Test Case" at bounding box center [1403, 66] width 113 height 29
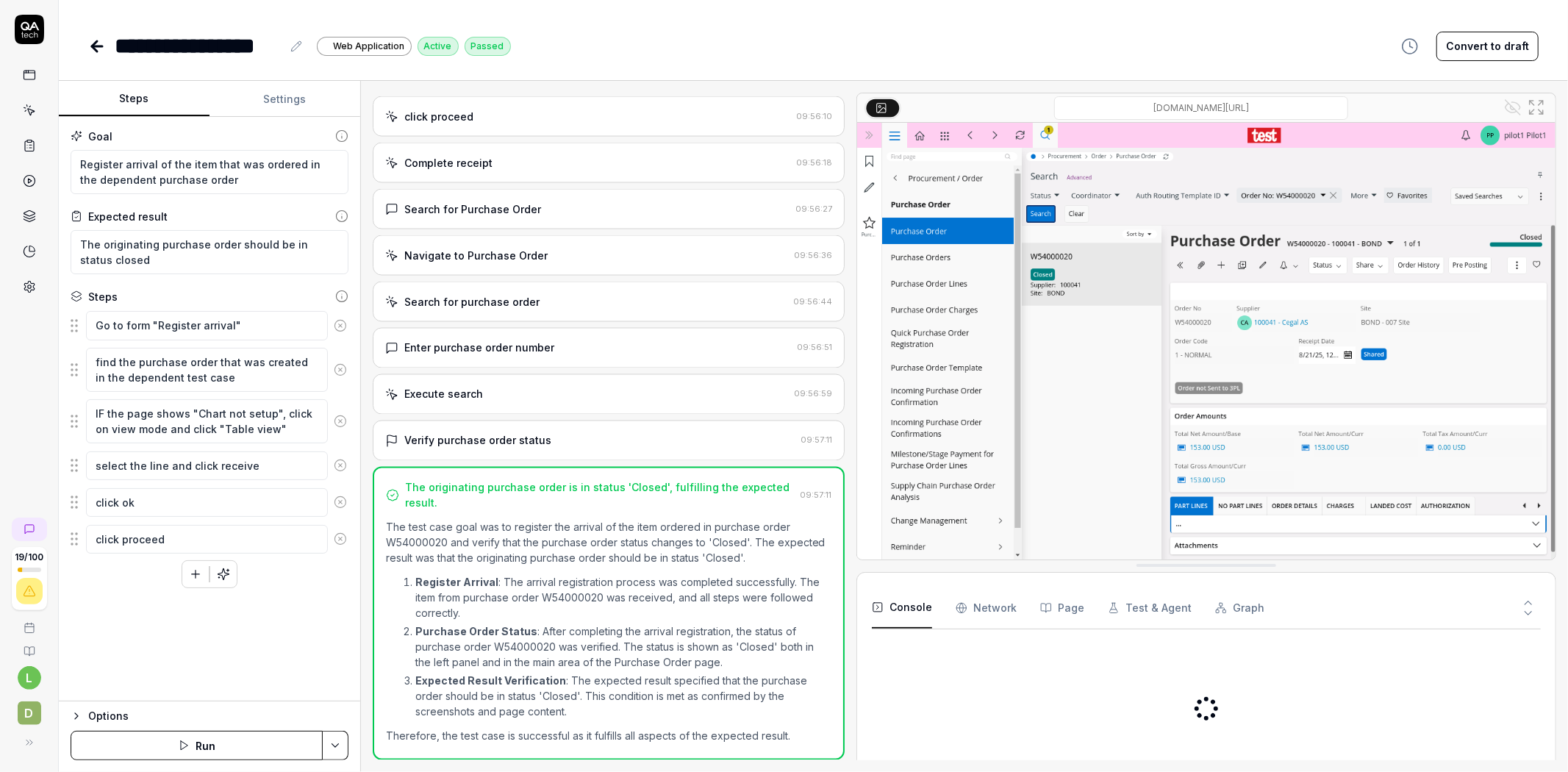
scroll to position [325, 0]
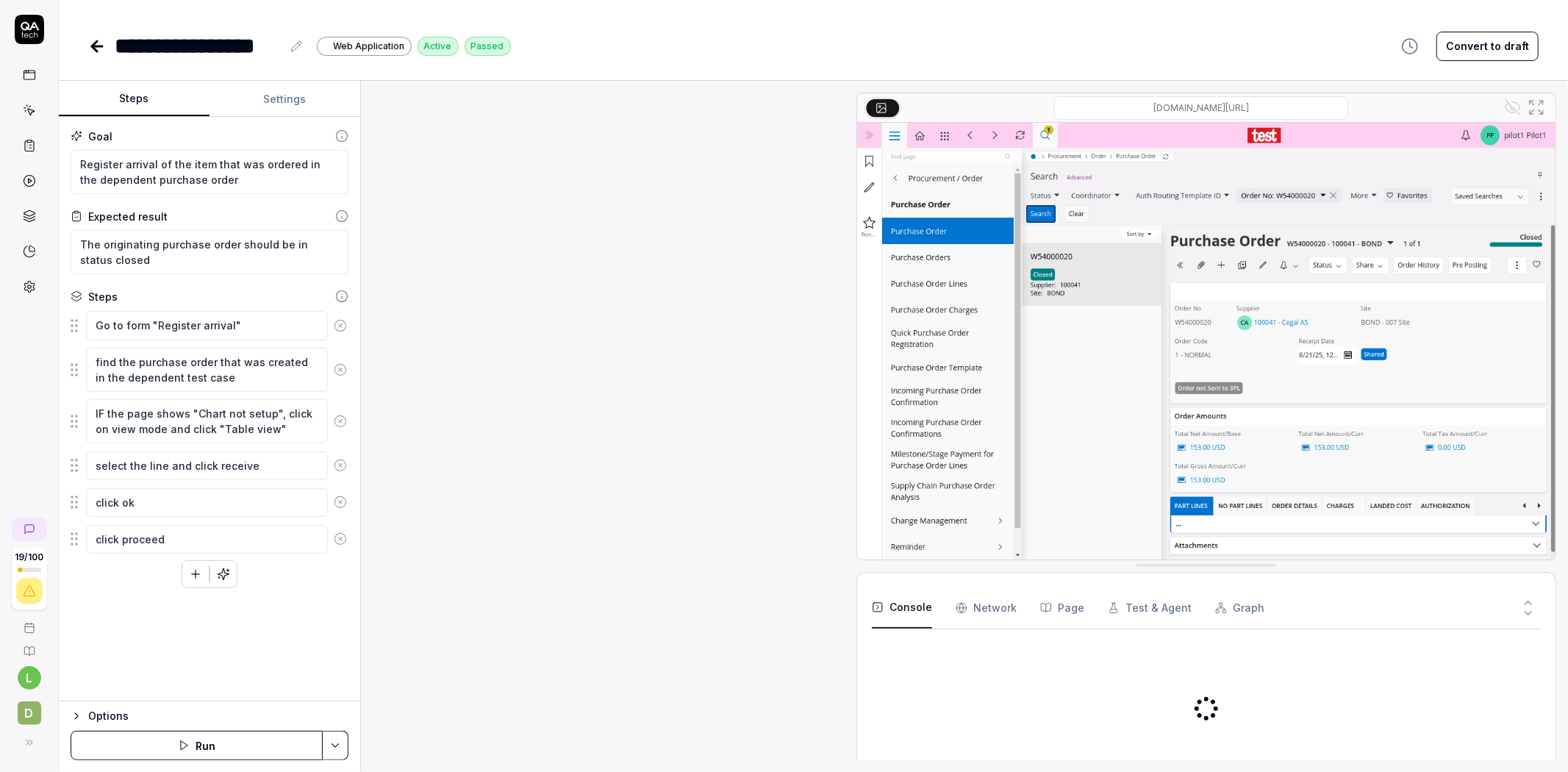
type textarea "*"
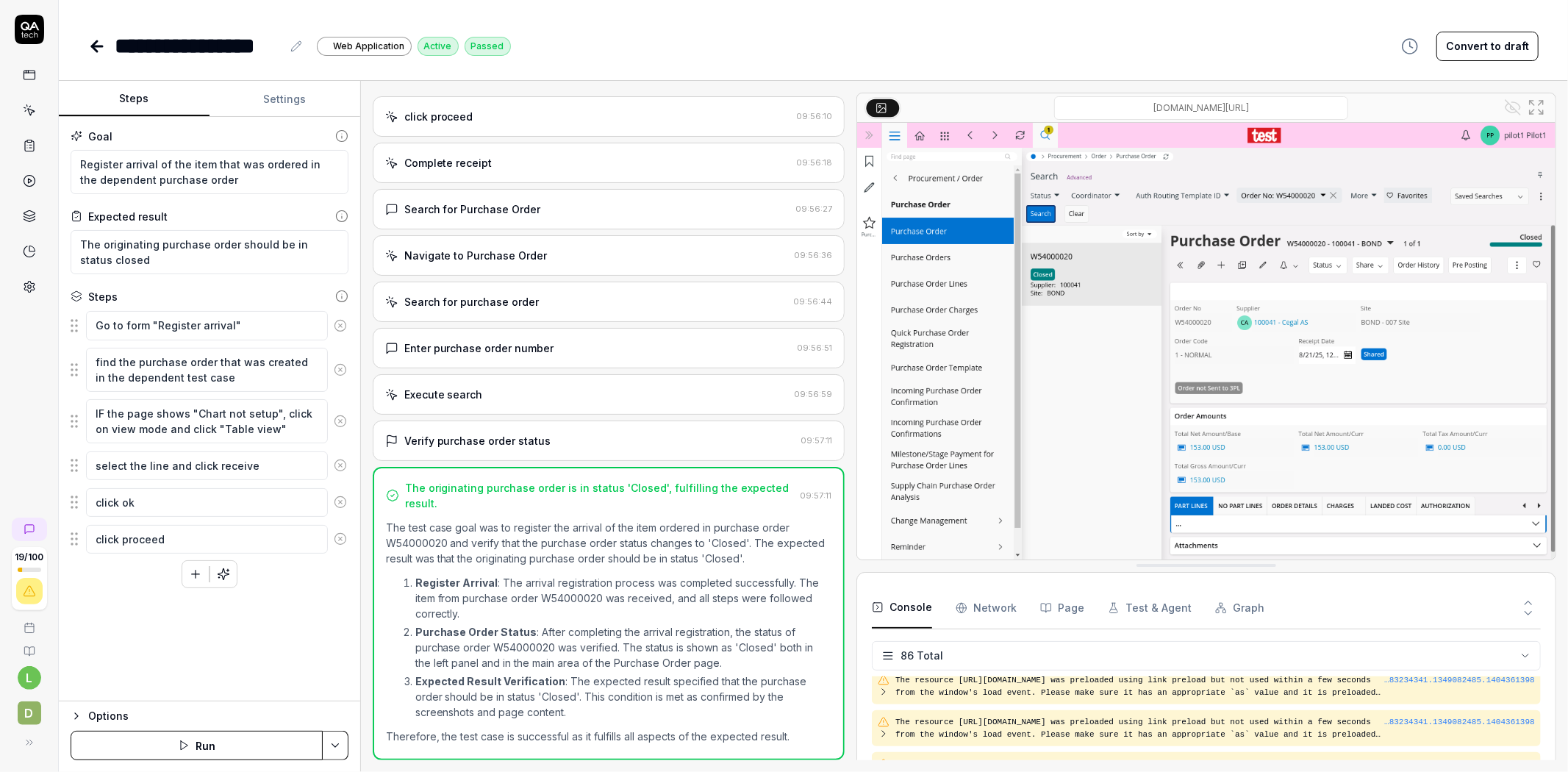
scroll to position [3460, 0]
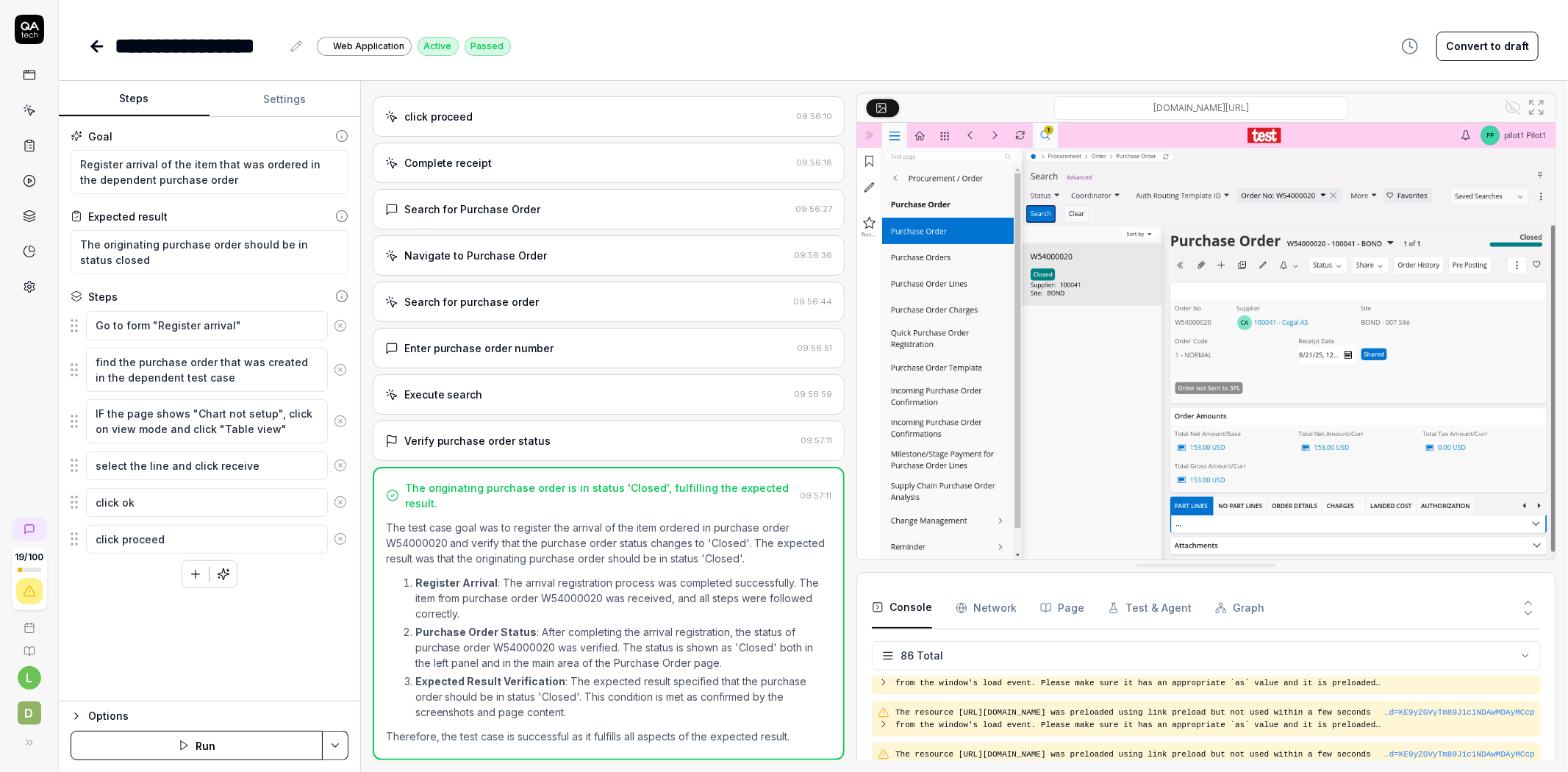
click at [92, 40] on icon at bounding box center [97, 47] width 17 height 17
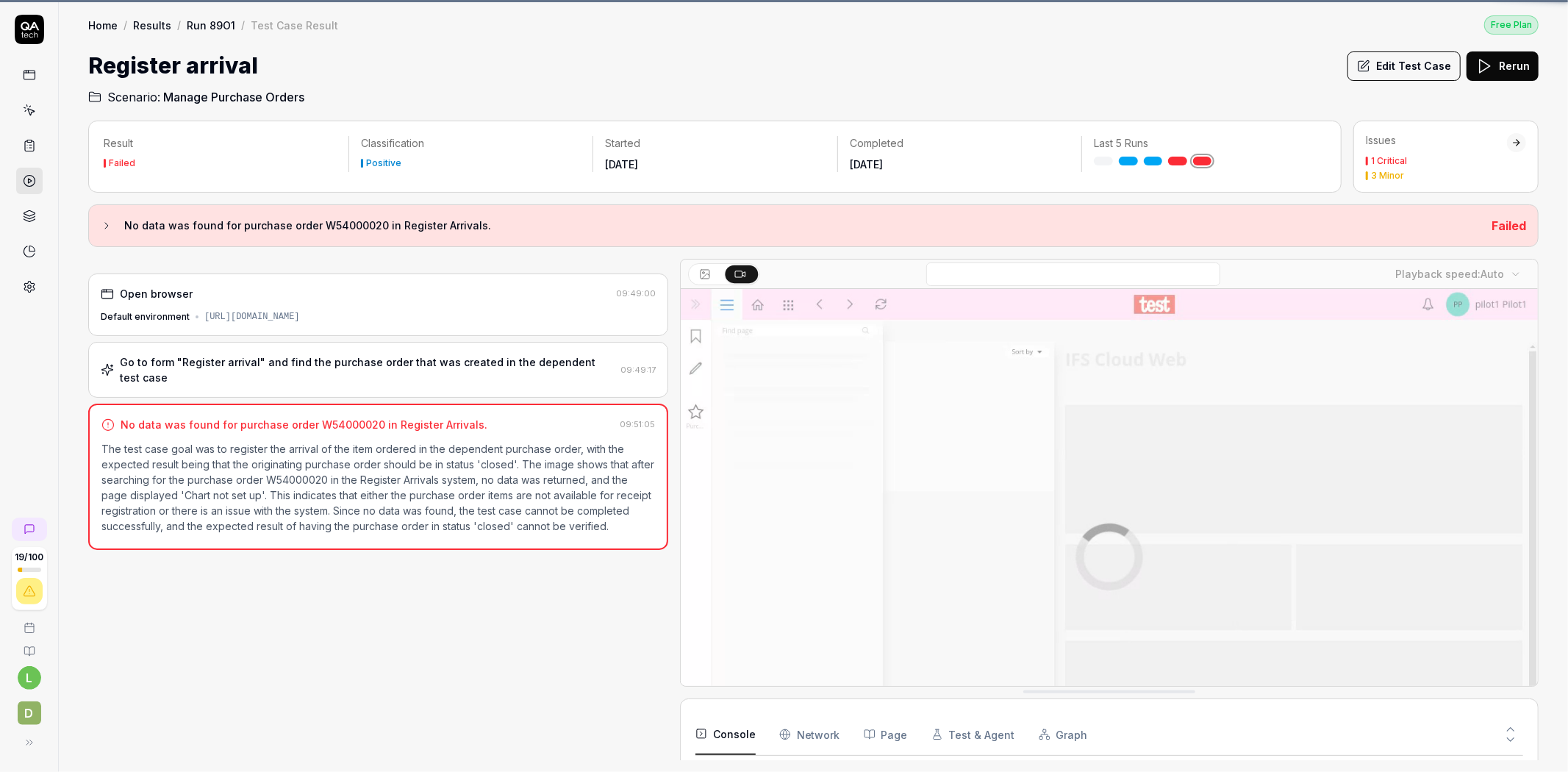
scroll to position [2130, 0]
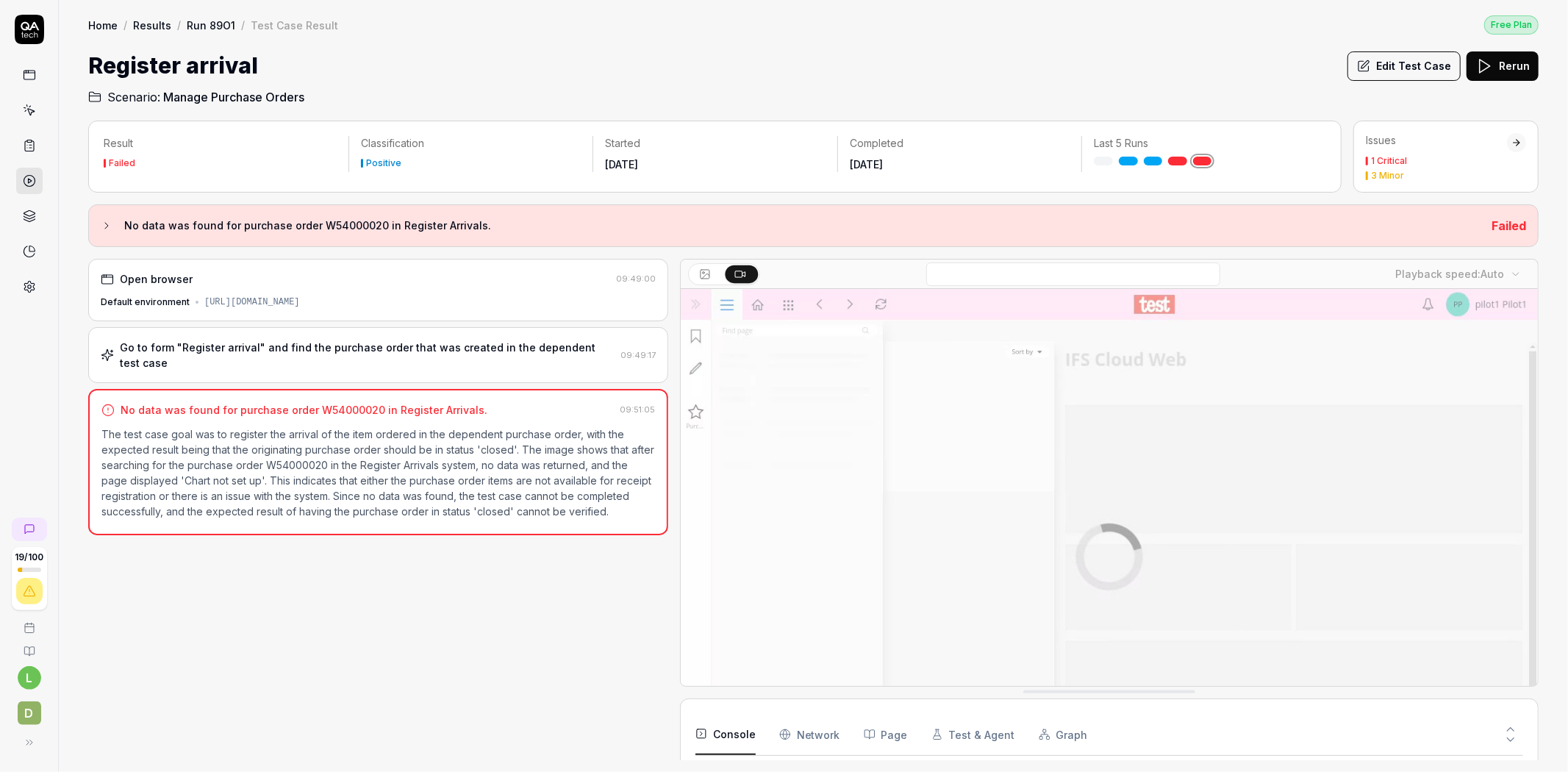
click at [196, 21] on link "Run 89O1" at bounding box center [211, 24] width 48 height 15
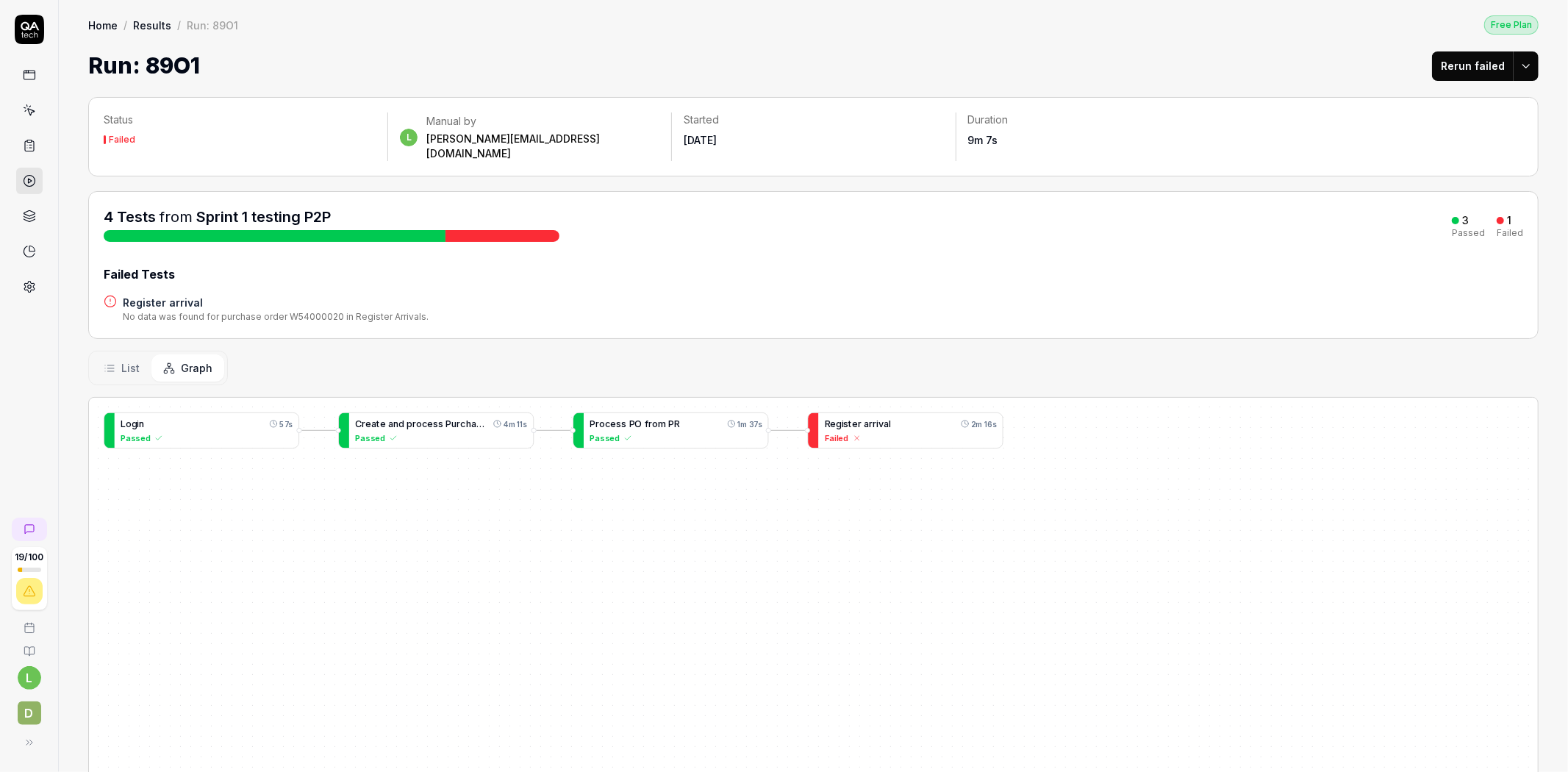
click at [874, 418] on span "r" at bounding box center [875, 424] width 4 height 11
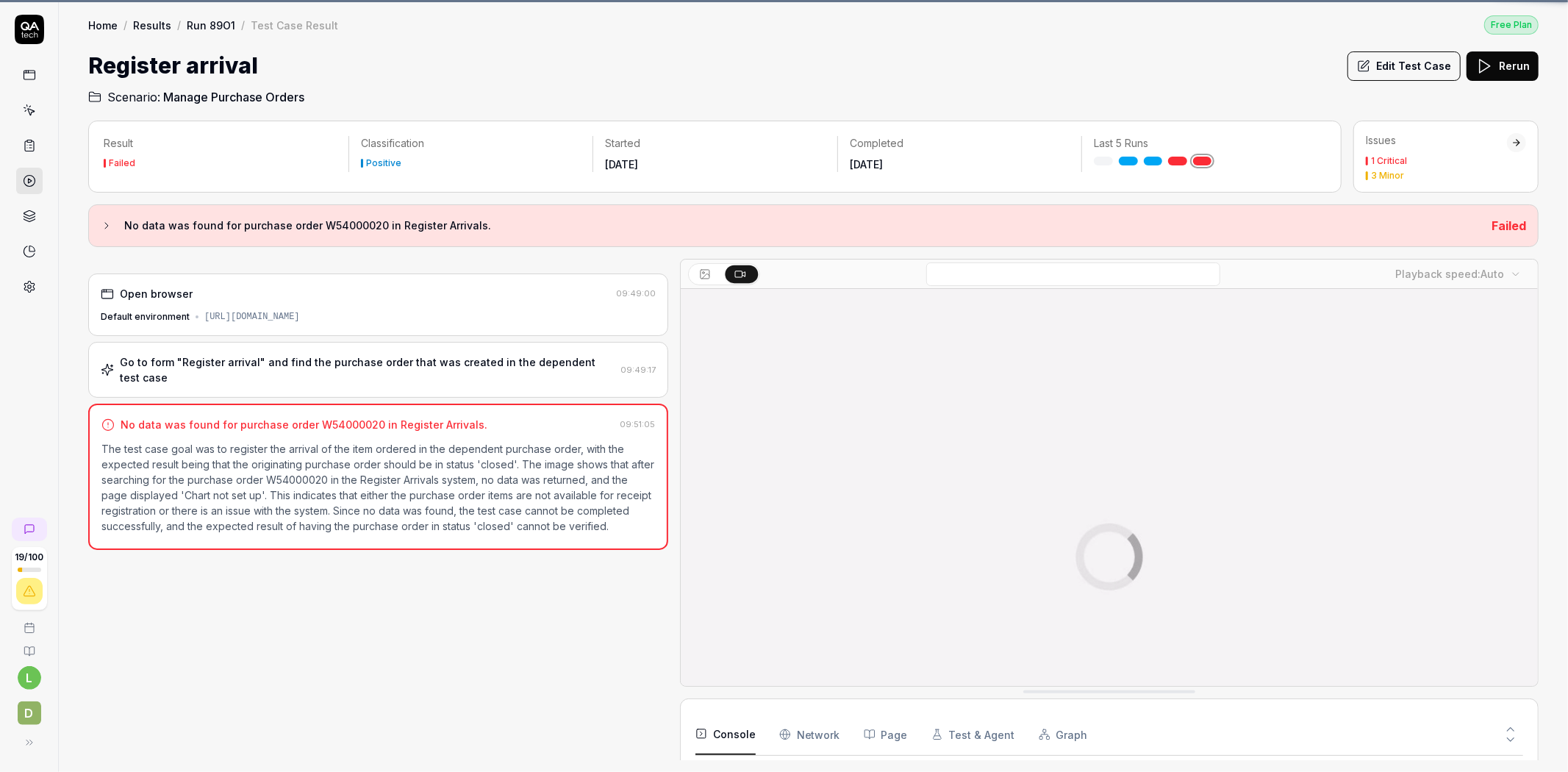
scroll to position [2130, 0]
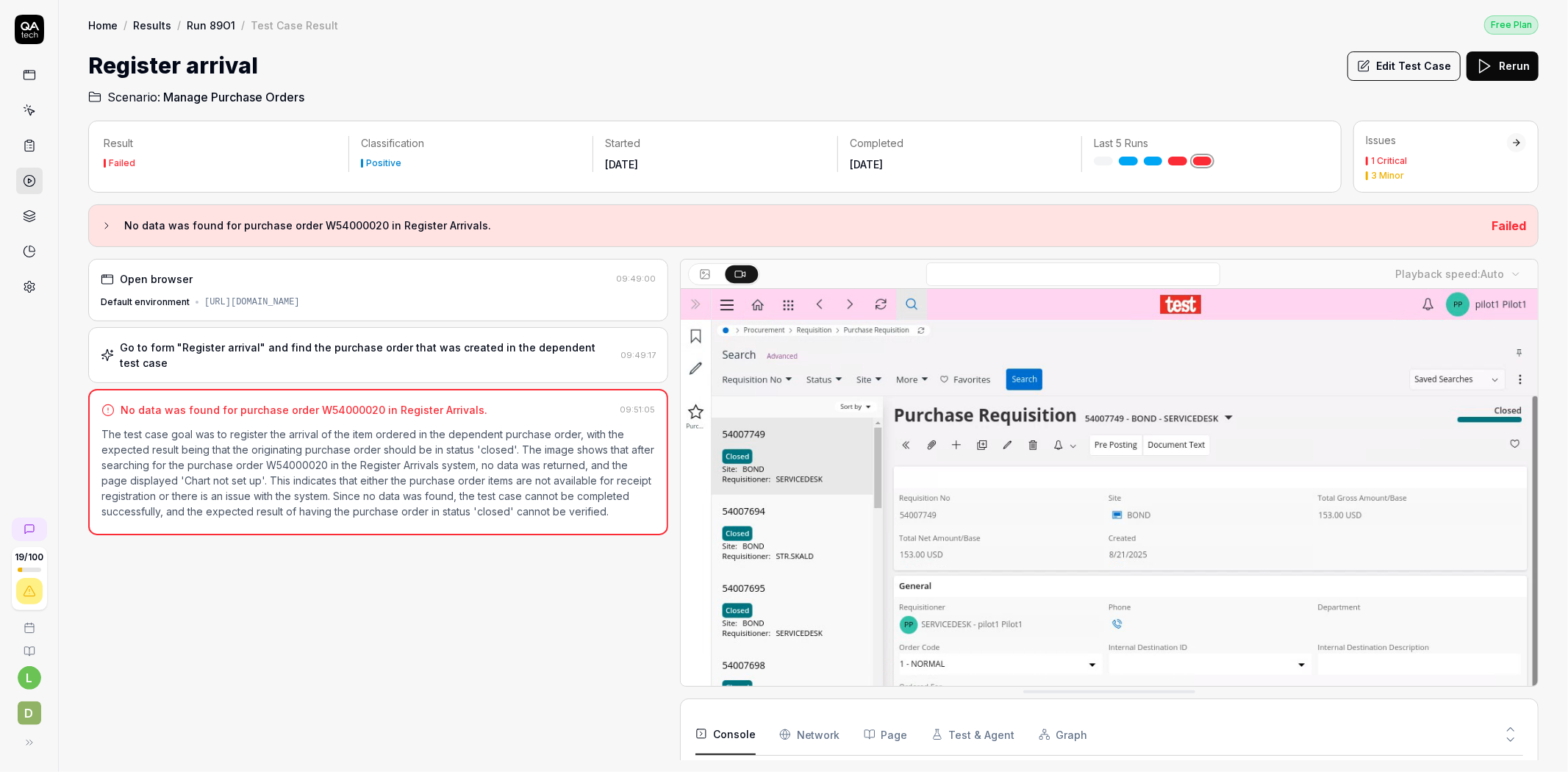
click at [204, 23] on link "Run 89O1" at bounding box center [211, 24] width 48 height 15
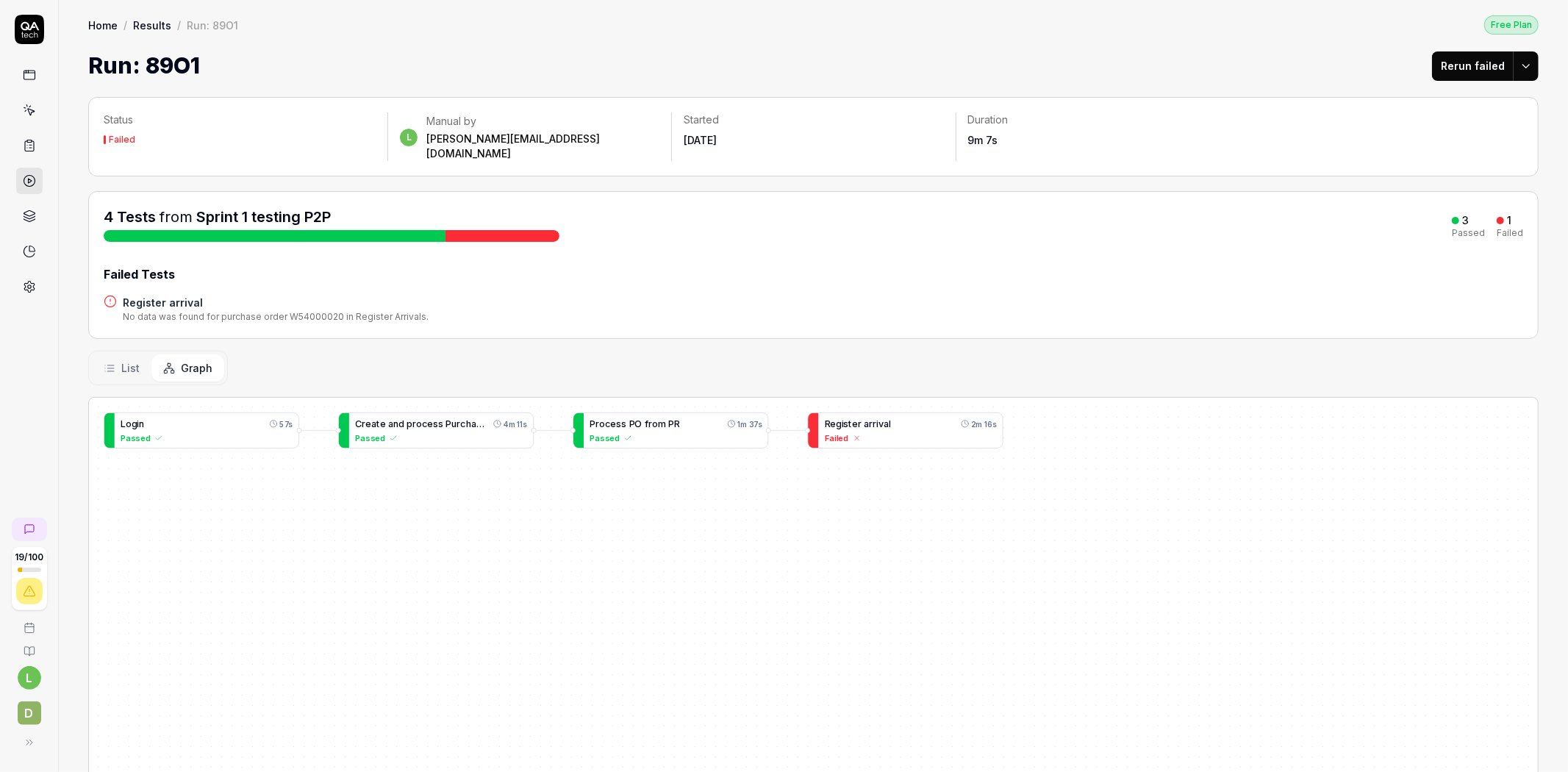
click at [1518, 57] on html "19 / 100 l D Home / Results / Run: 89O1 Free Plan Home / Results / Run: 89O1 Fr…" at bounding box center [784, 386] width 1568 height 772
click at [1454, 99] on div "Rerun all" at bounding box center [1468, 103] width 116 height 32
